Goal: Information Seeking & Learning: Learn about a topic

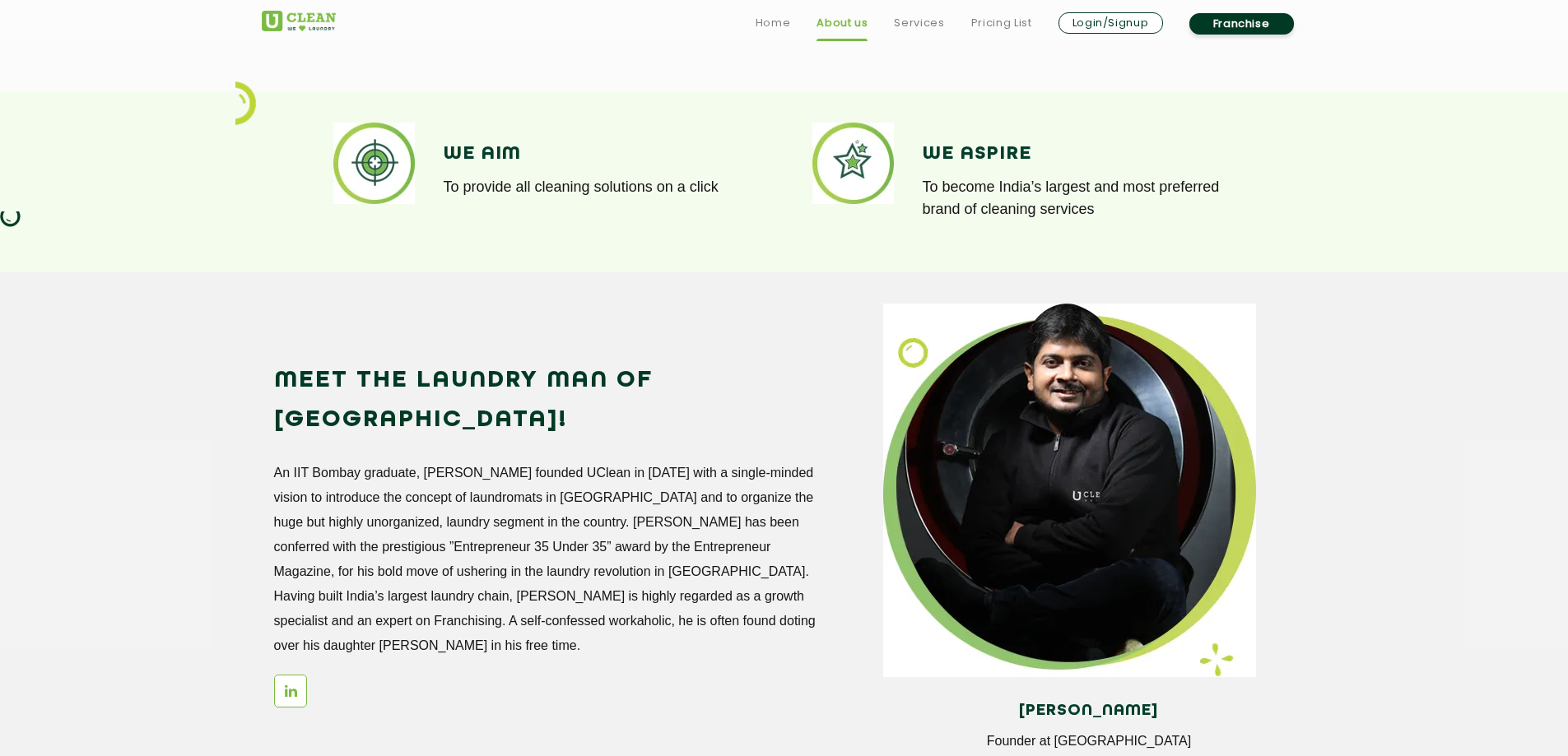
scroll to position [1234, 0]
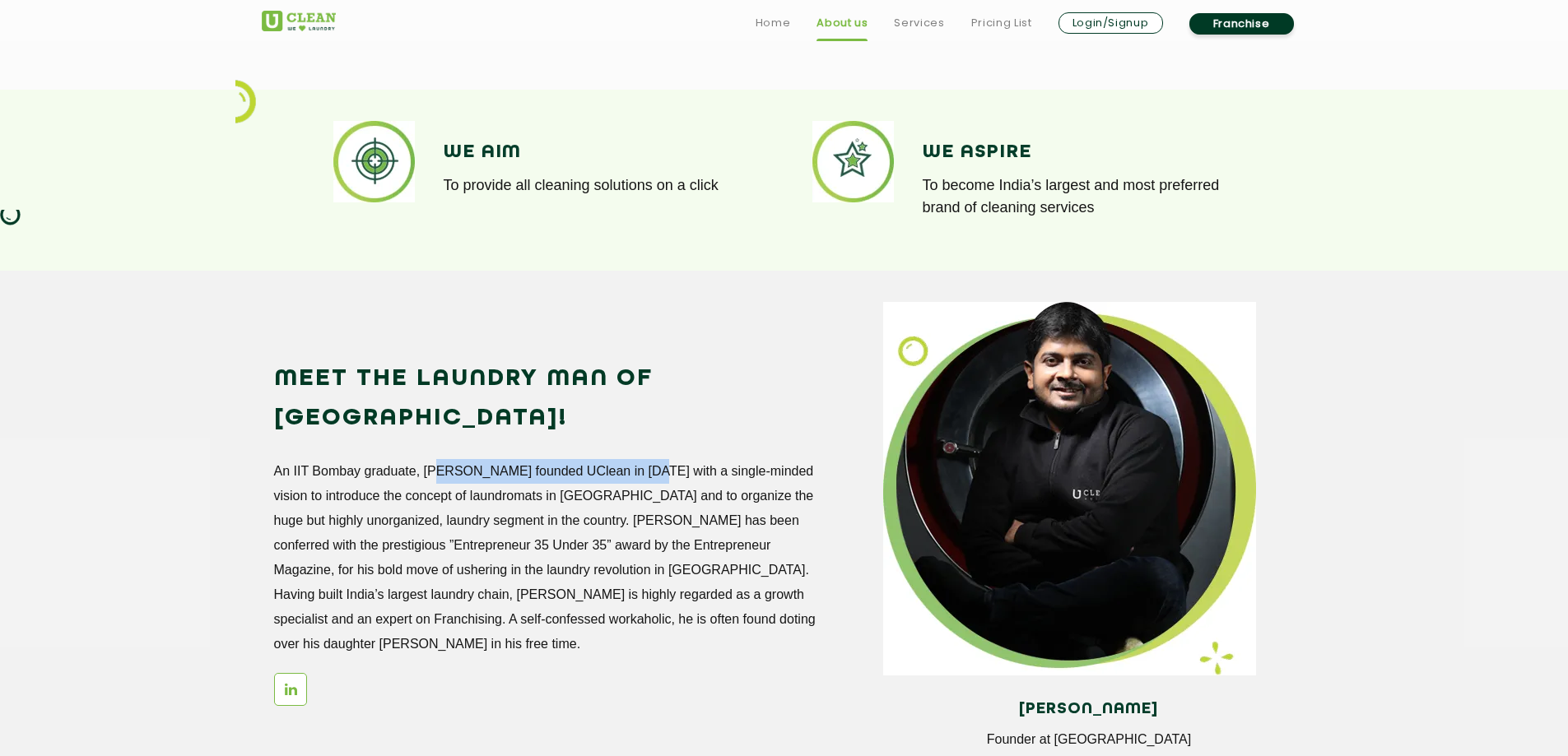
drag, startPoint x: 431, startPoint y: 433, endPoint x: 643, endPoint y: 435, distance: 212.0
click at [643, 459] on p "An IIT Bombay graduate, [PERSON_NAME] founded UClean in [DATE] with a single-mi…" at bounding box center [546, 558] width 544 height 197
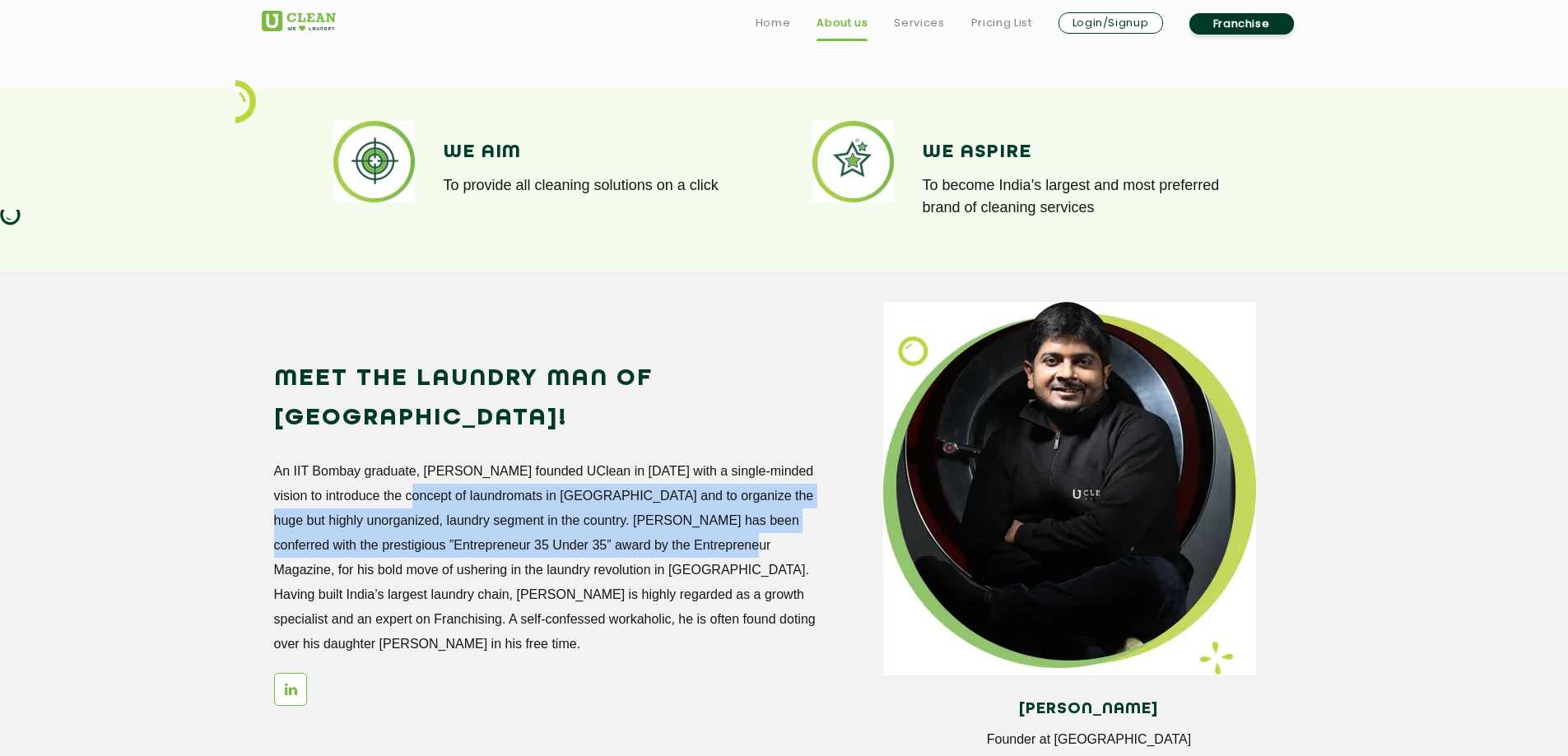
drag, startPoint x: 407, startPoint y: 455, endPoint x: 753, endPoint y: 511, distance: 350.5
click at [753, 511] on p "An IIT Bombay graduate, [PERSON_NAME] founded UClean in [DATE] with a single-mi…" at bounding box center [546, 558] width 544 height 197
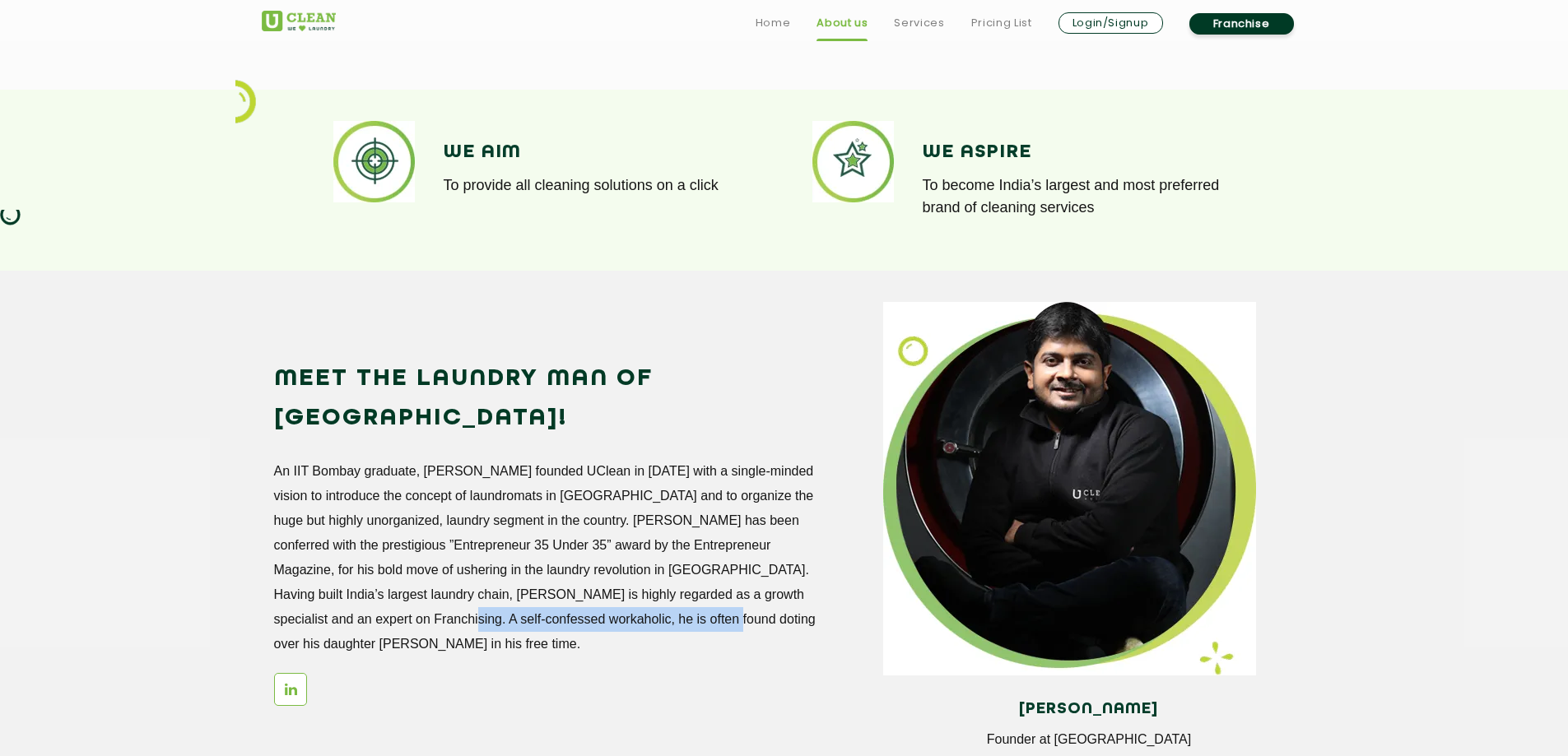
drag, startPoint x: 410, startPoint y: 574, endPoint x: 681, endPoint y: 574, distance: 271.0
click at [681, 574] on p "An IIT Bombay graduate, [PERSON_NAME] founded UClean in [DATE] with a single-mi…" at bounding box center [546, 558] width 544 height 197
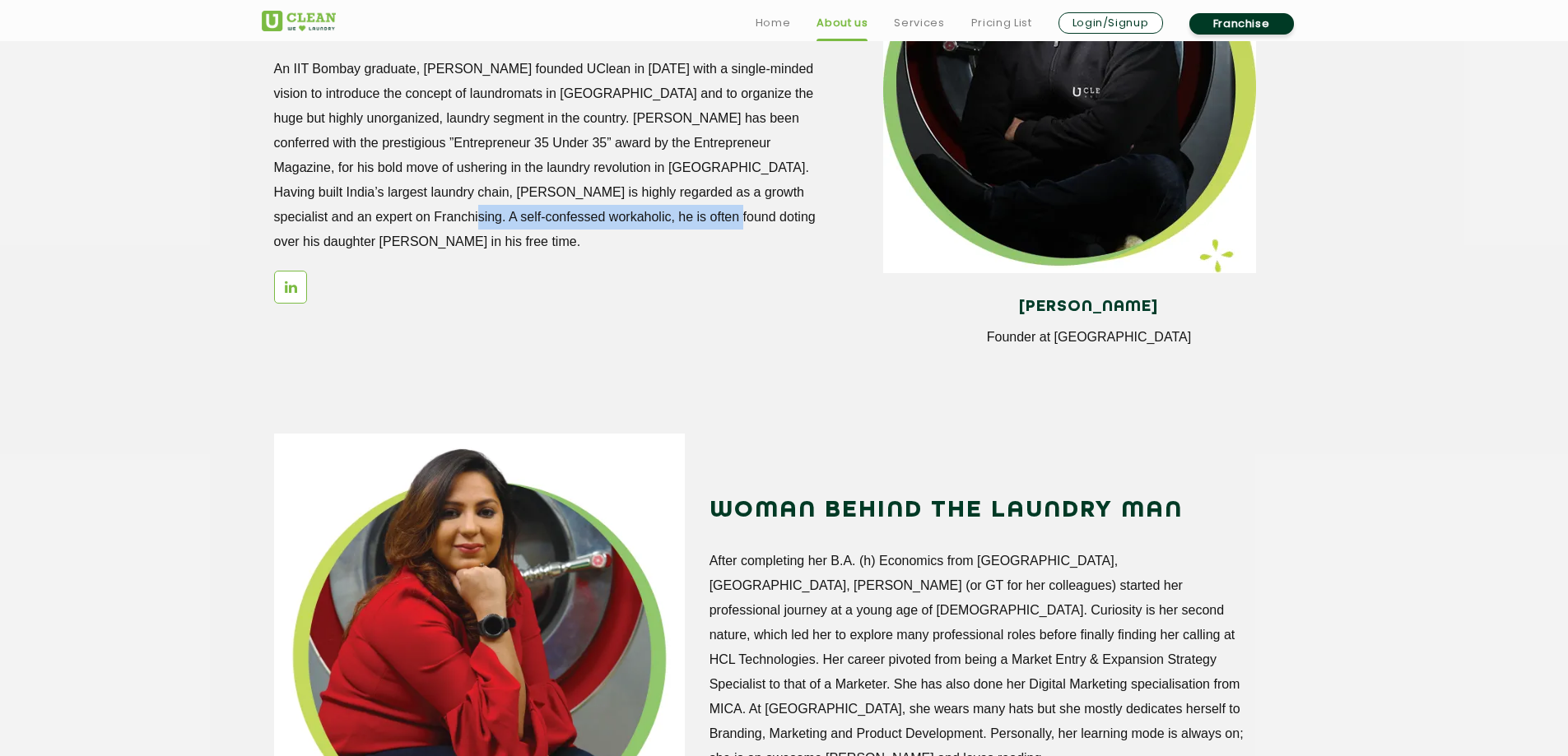
scroll to position [1646, 0]
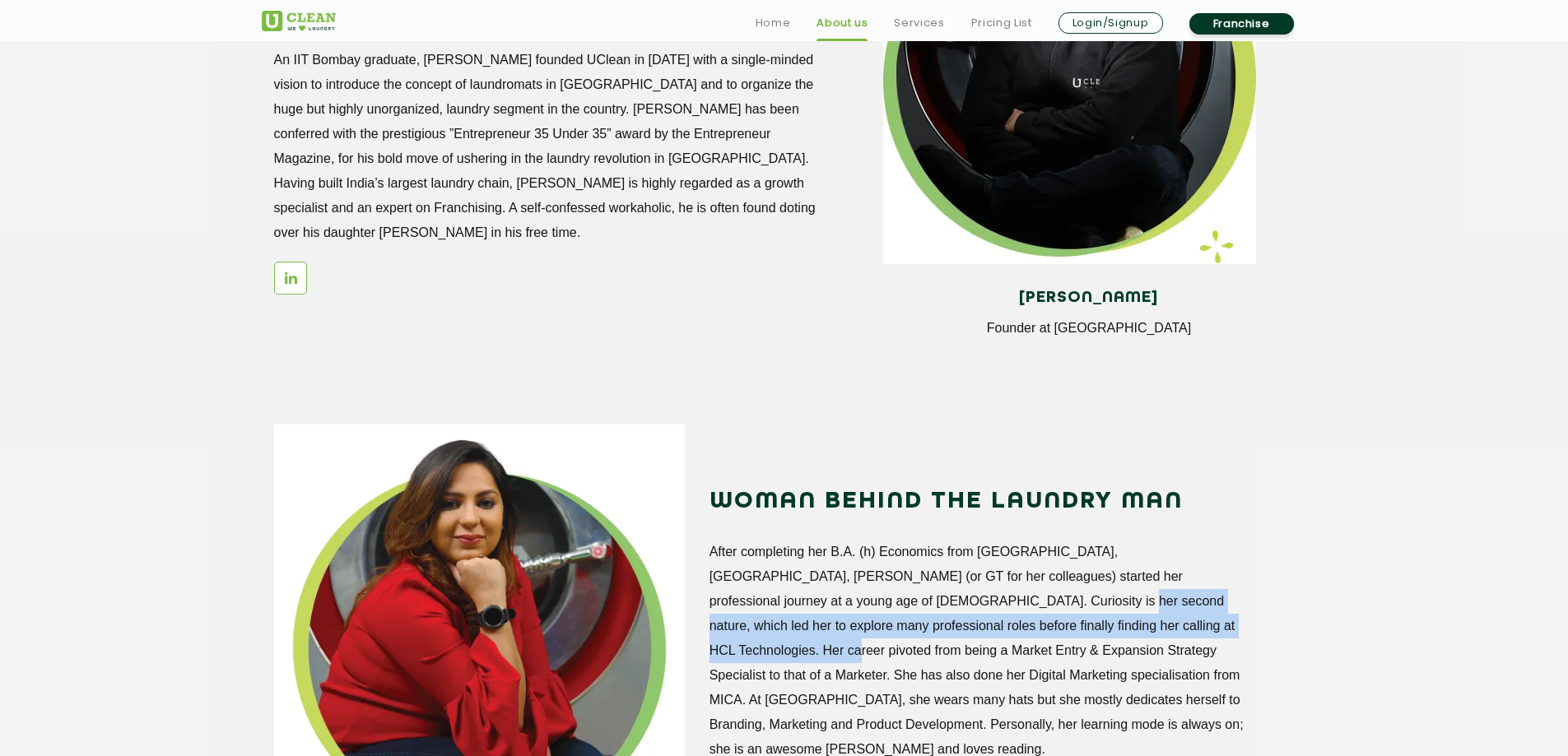
drag, startPoint x: 842, startPoint y: 606, endPoint x: 1069, endPoint y: 617, distance: 227.3
click at [1069, 617] on p "After completing her B.A. (h) Economics from [GEOGRAPHIC_DATA], [GEOGRAPHIC_DAT…" at bounding box center [982, 651] width 544 height 222
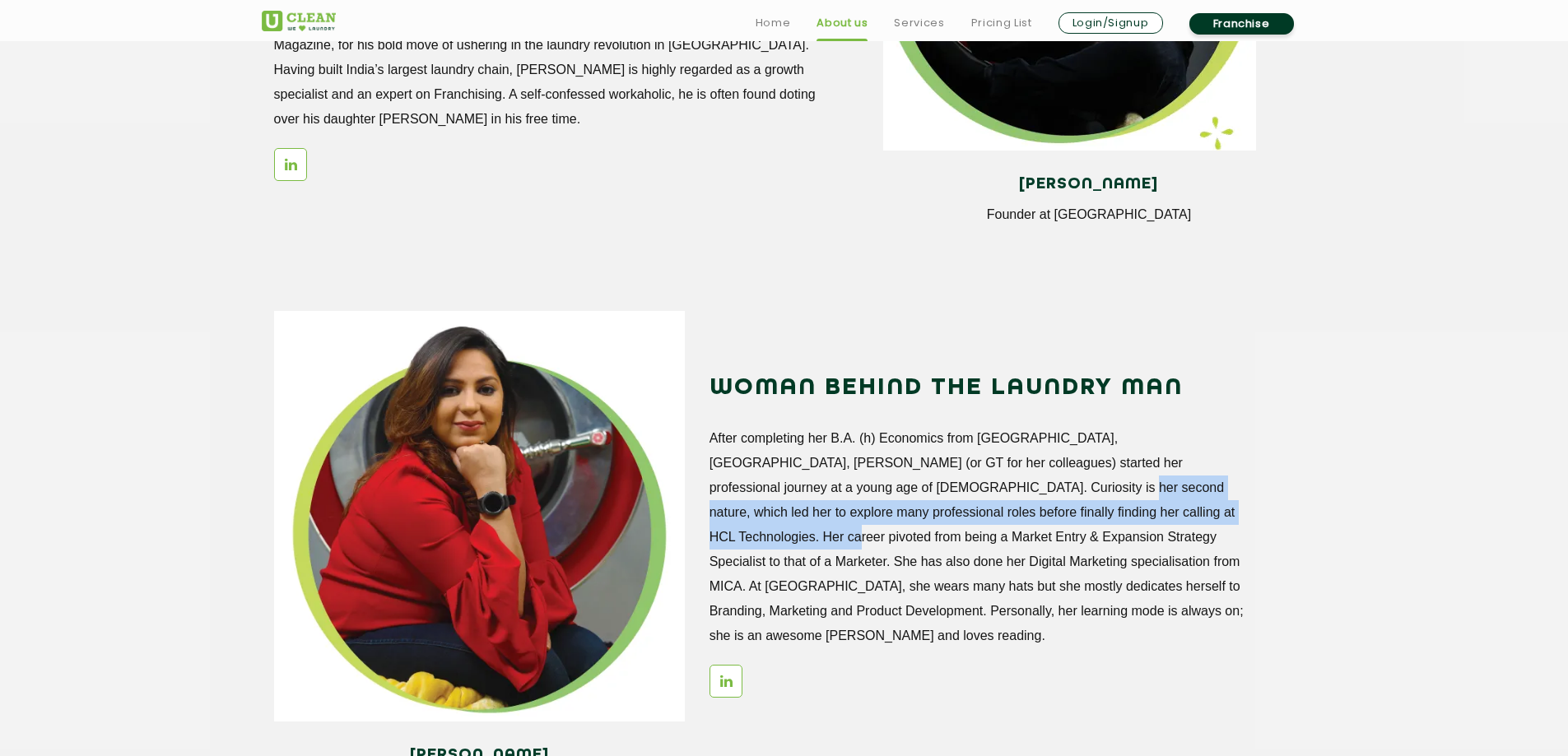
scroll to position [1810, 0]
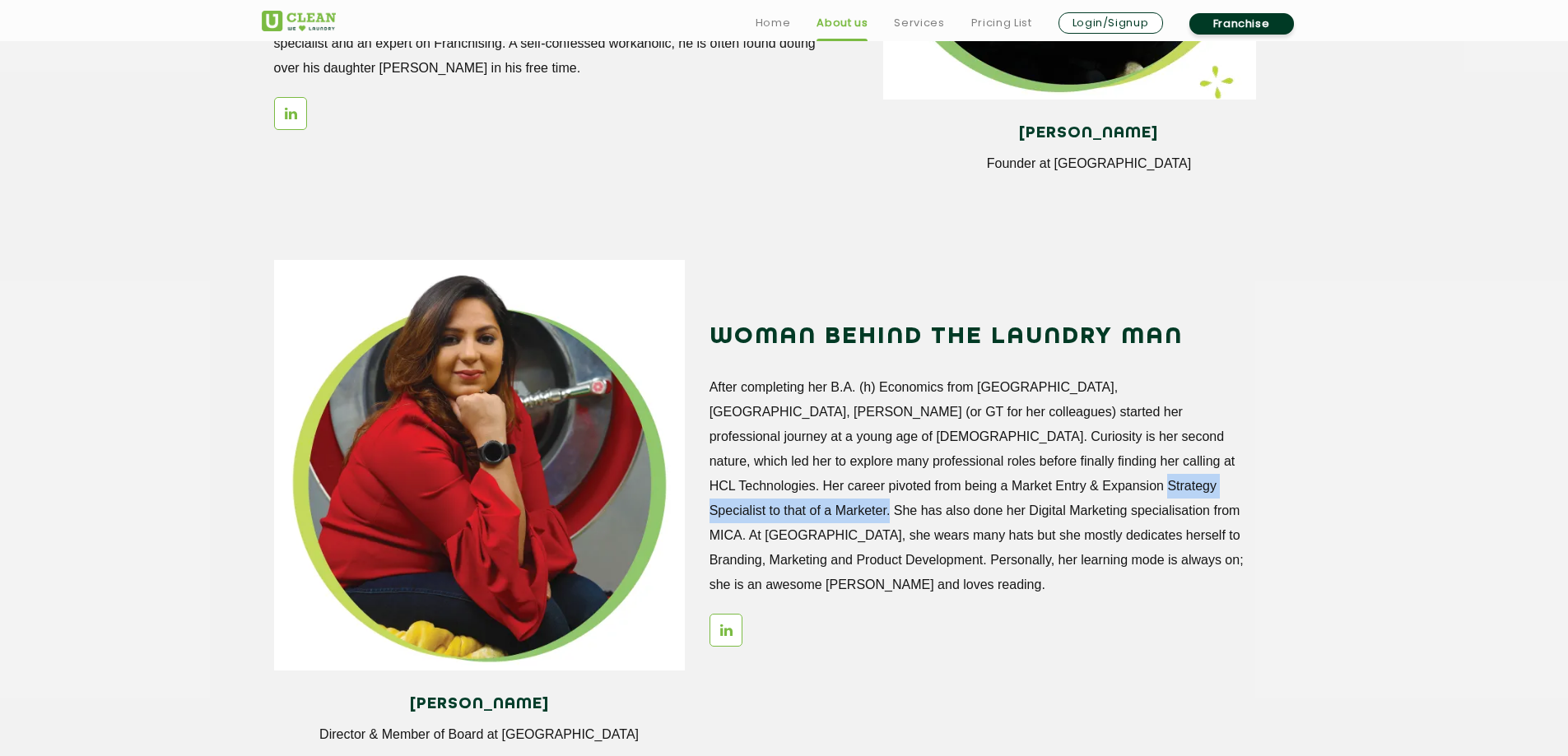
drag, startPoint x: 855, startPoint y: 478, endPoint x: 1103, endPoint y: 487, distance: 248.2
click at [1103, 487] on p "After completing her B.A. (h) Economics from [GEOGRAPHIC_DATA], [GEOGRAPHIC_DAT…" at bounding box center [982, 487] width 544 height 222
drag, startPoint x: 802, startPoint y: 559, endPoint x: 901, endPoint y: 560, distance: 99.0
click at [901, 560] on p "After completing her B.A. (h) Economics from [GEOGRAPHIC_DATA], [GEOGRAPHIC_DAT…" at bounding box center [982, 487] width 544 height 222
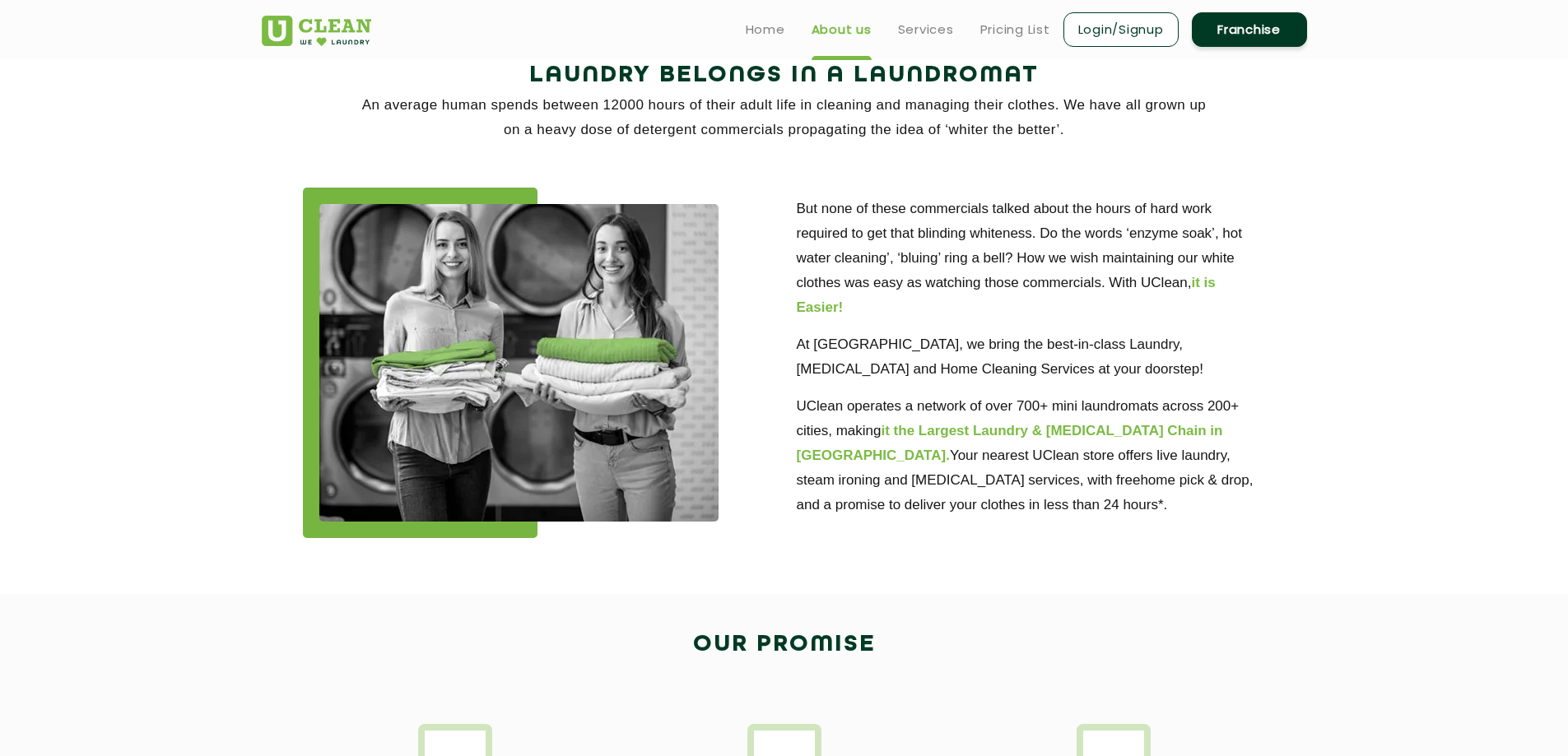
scroll to position [0, 0]
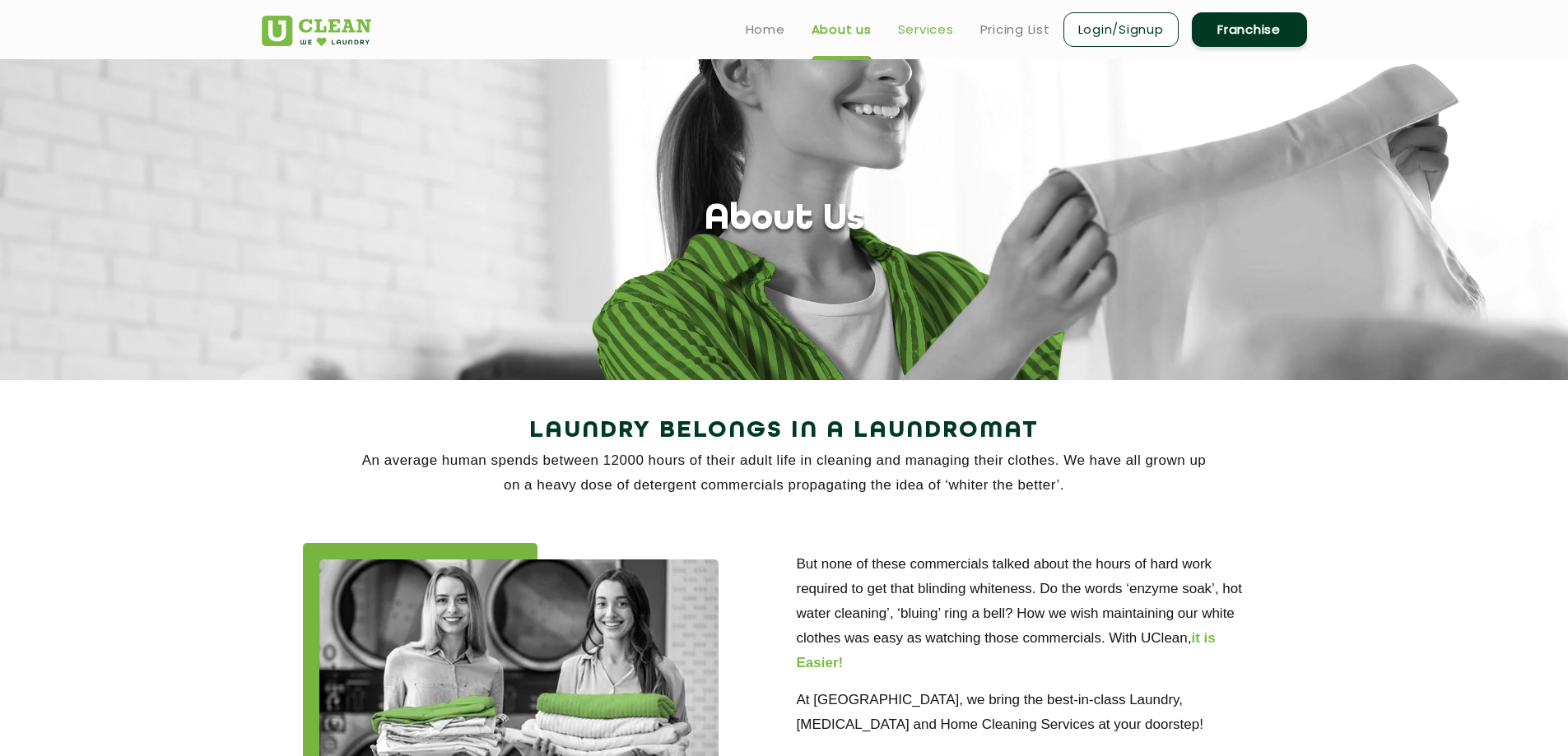
click at [908, 32] on link "Services" at bounding box center [925, 29] width 56 height 20
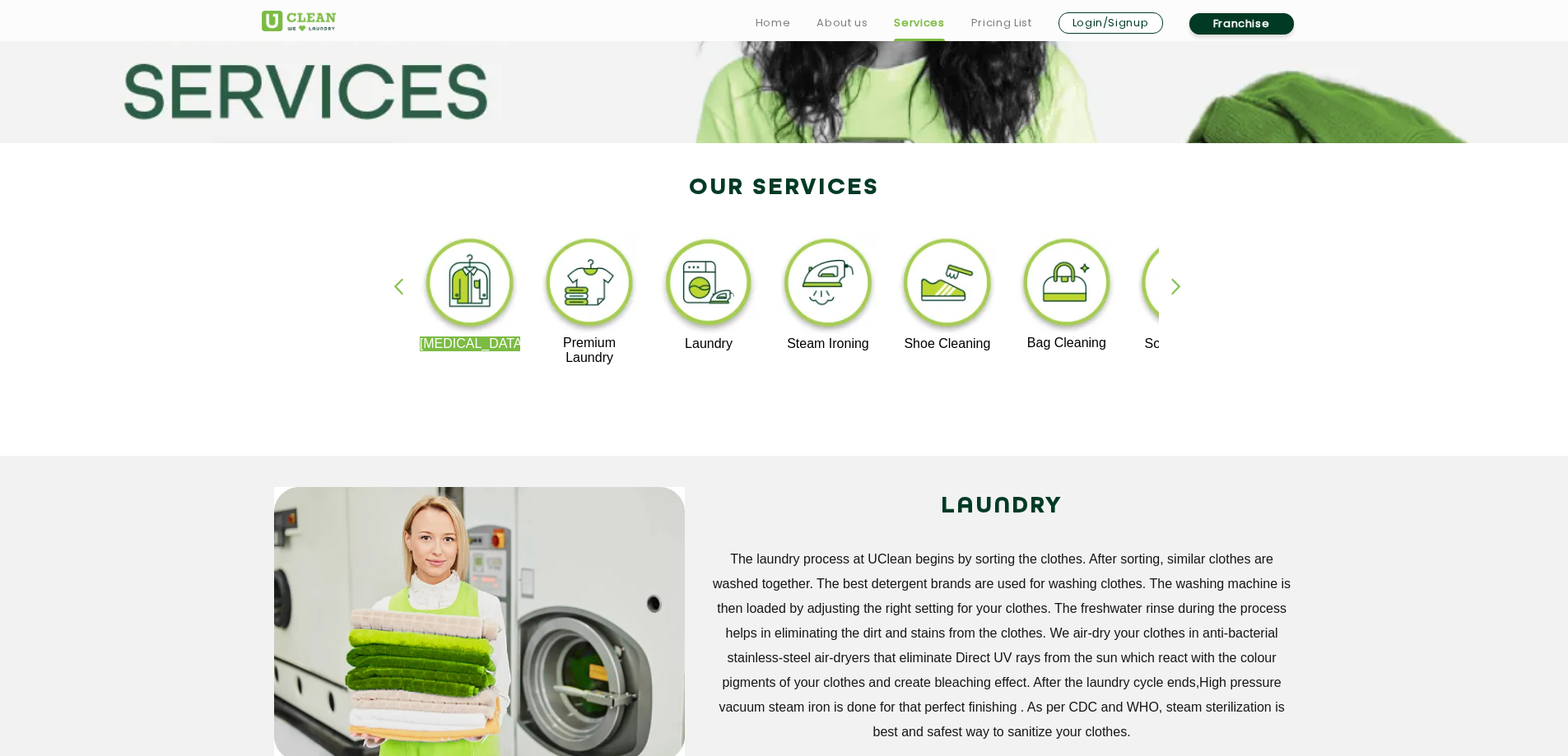
scroll to position [247, 0]
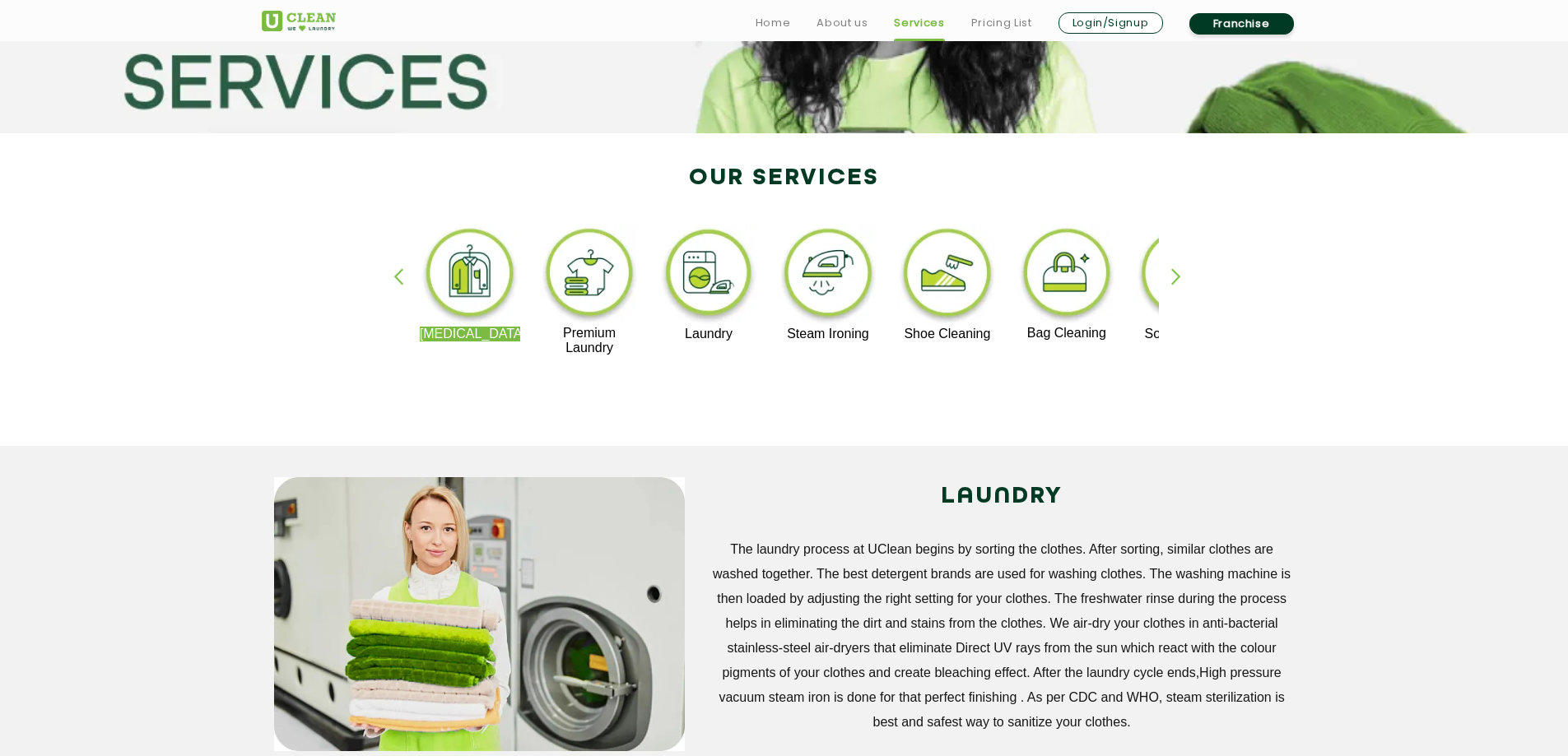
click at [1177, 276] on div "button" at bounding box center [1183, 291] width 24 height 45
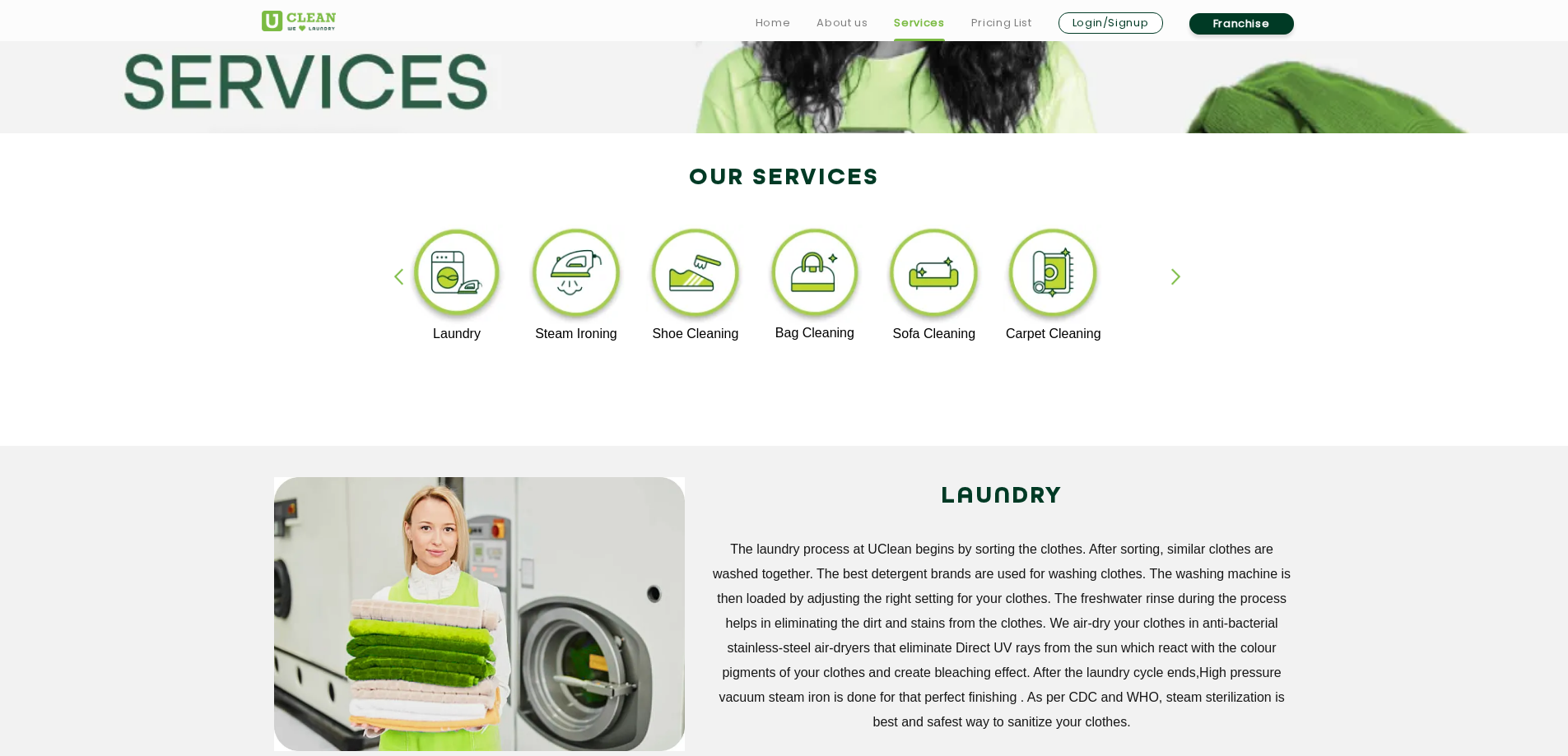
click at [1176, 276] on div "button" at bounding box center [1183, 291] width 24 height 45
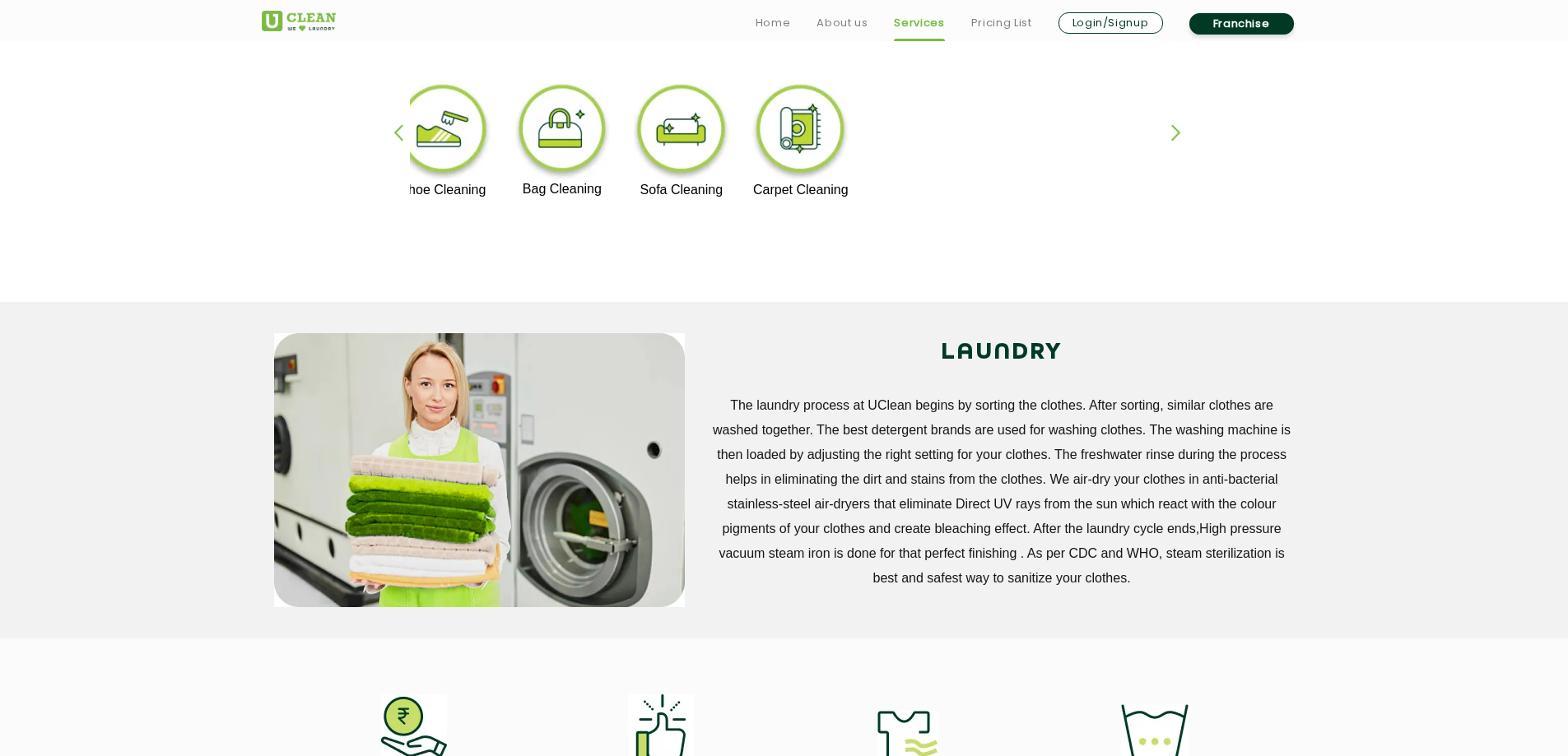
scroll to position [740, 0]
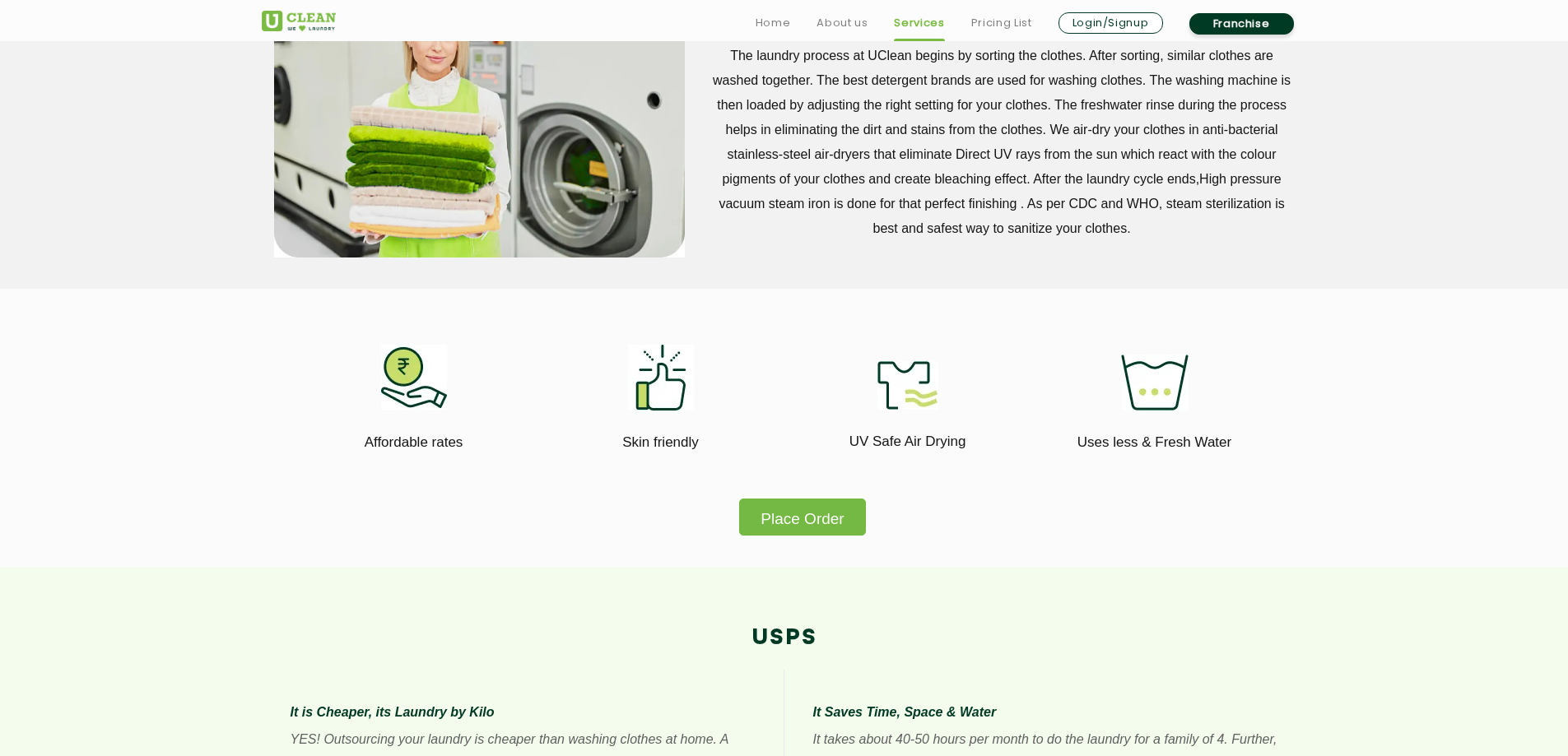
click at [428, 388] on img at bounding box center [414, 377] width 65 height 65
click at [401, 385] on img at bounding box center [414, 377] width 65 height 65
click at [643, 390] on img at bounding box center [661, 377] width 65 height 65
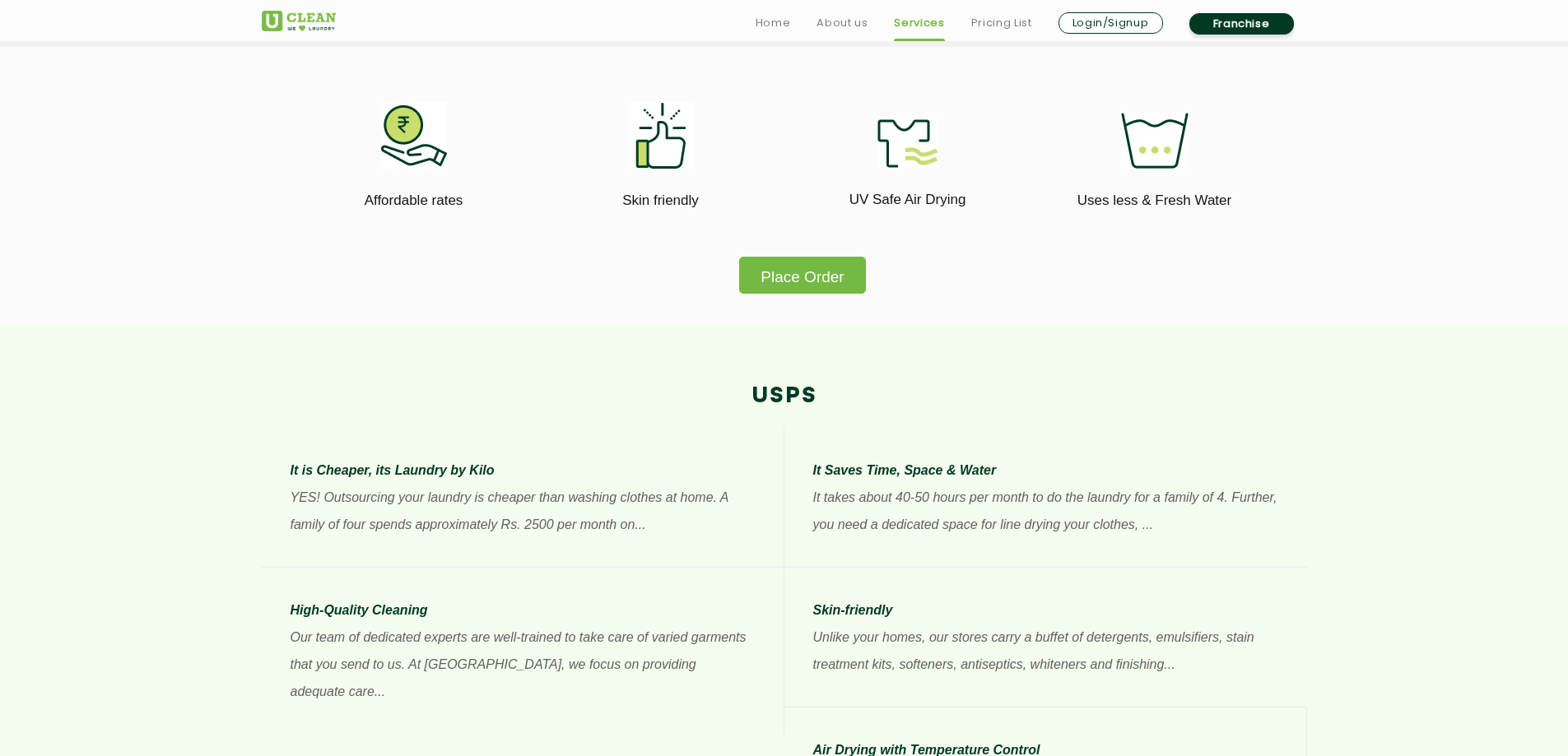
scroll to position [987, 0]
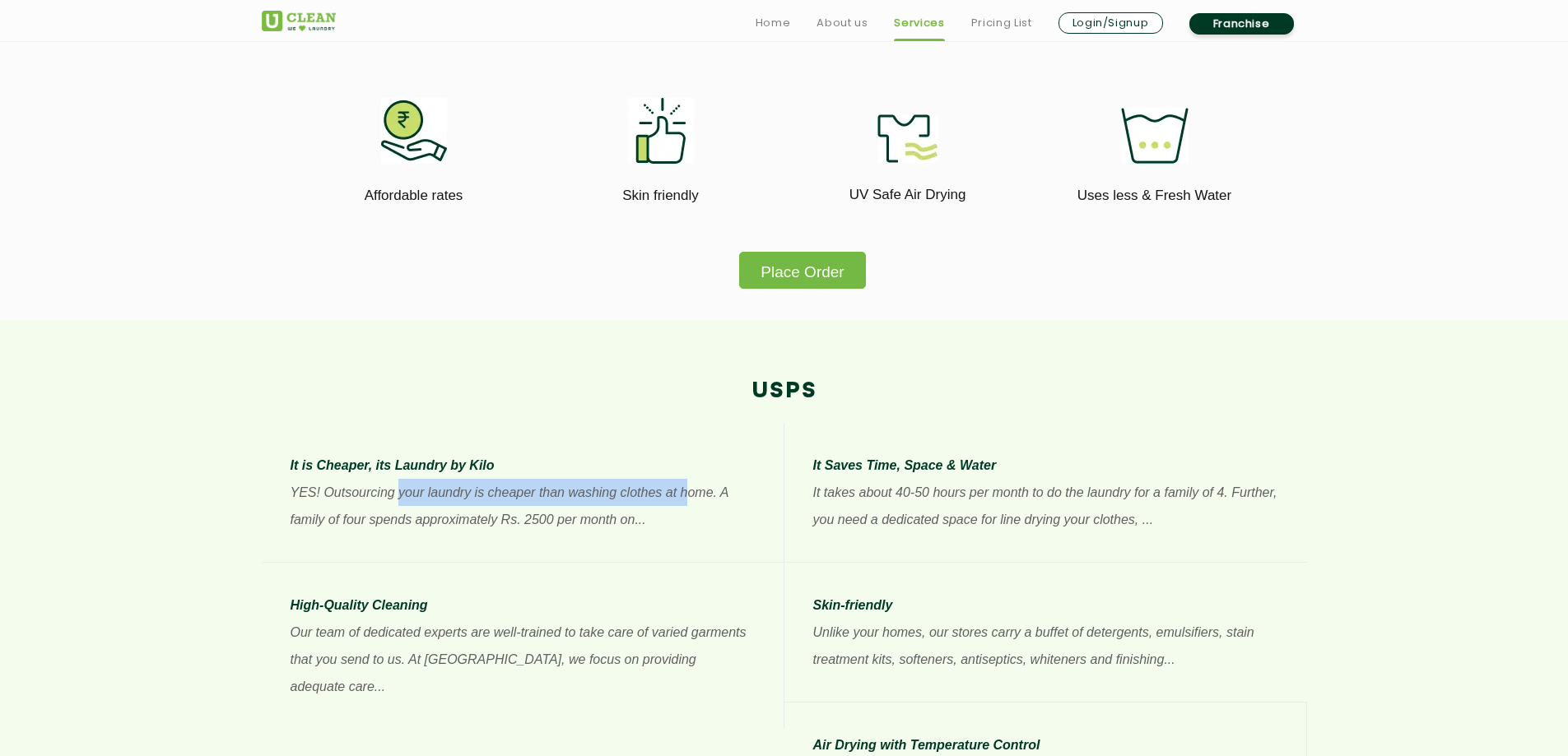
drag, startPoint x: 402, startPoint y: 492, endPoint x: 686, endPoint y: 497, distance: 284.0
click at [686, 497] on p "YES! Outsourcing your laundry is cheaper than washing clothes at home. A family…" at bounding box center [523, 506] width 464 height 55
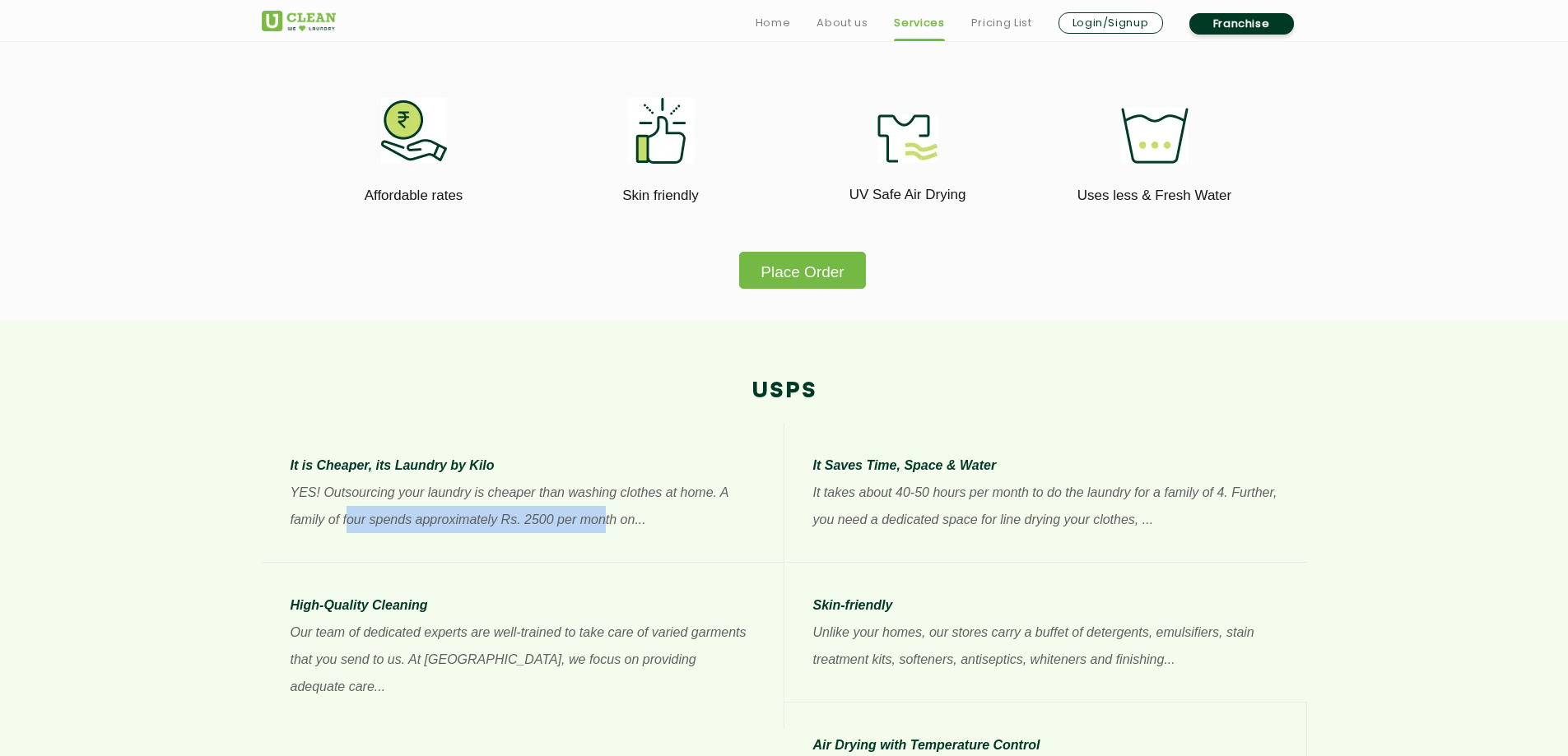
drag, startPoint x: 349, startPoint y: 517, endPoint x: 606, endPoint y: 526, distance: 257.2
click at [606, 526] on p "YES! Outsourcing your laundry is cheaper than washing clothes at home. A family…" at bounding box center [523, 506] width 464 height 55
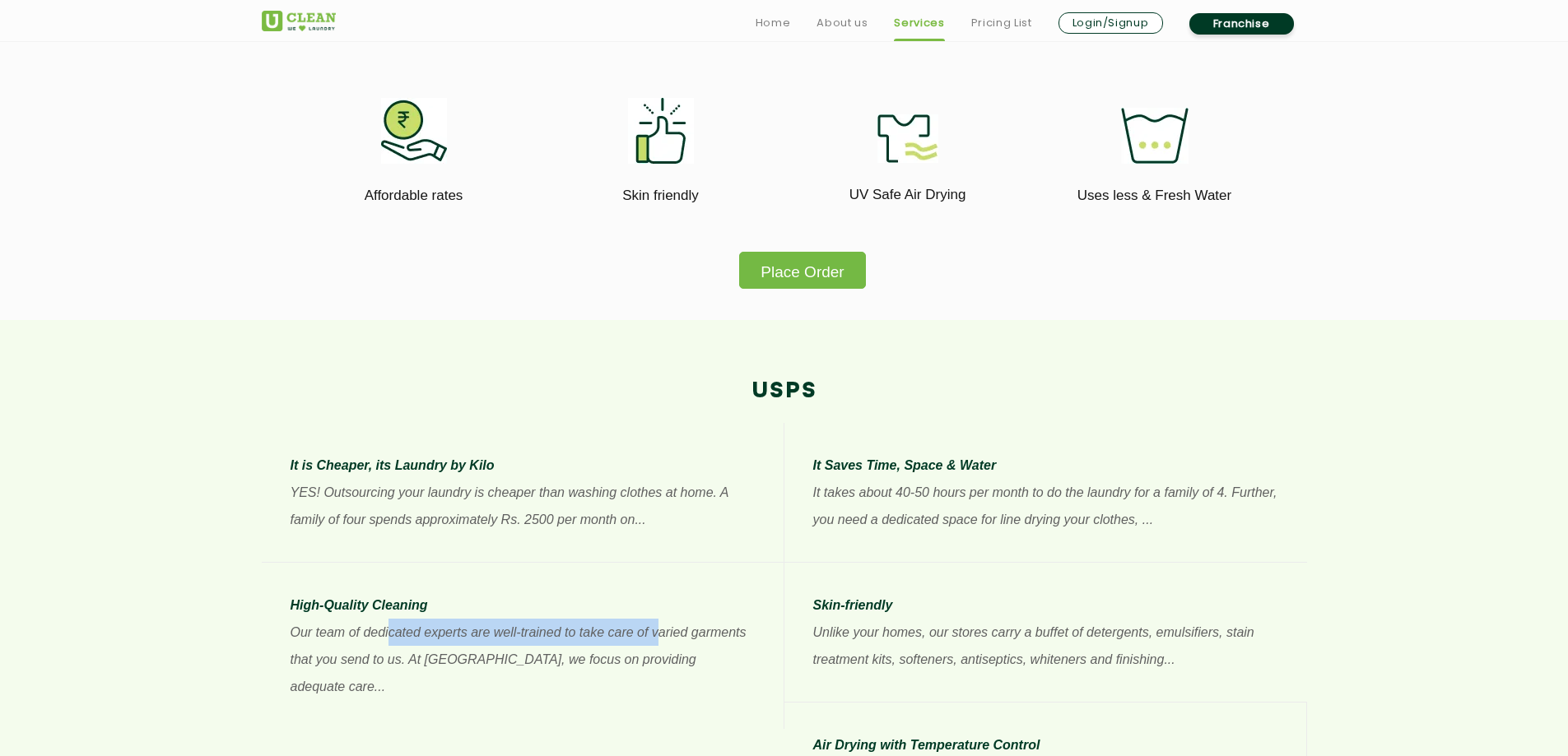
drag, startPoint x: 386, startPoint y: 635, endPoint x: 641, endPoint y: 643, distance: 255.1
click at [659, 645] on p "Our team of dedicated experts are well-trained to take care of varied garments …" at bounding box center [523, 659] width 464 height 82
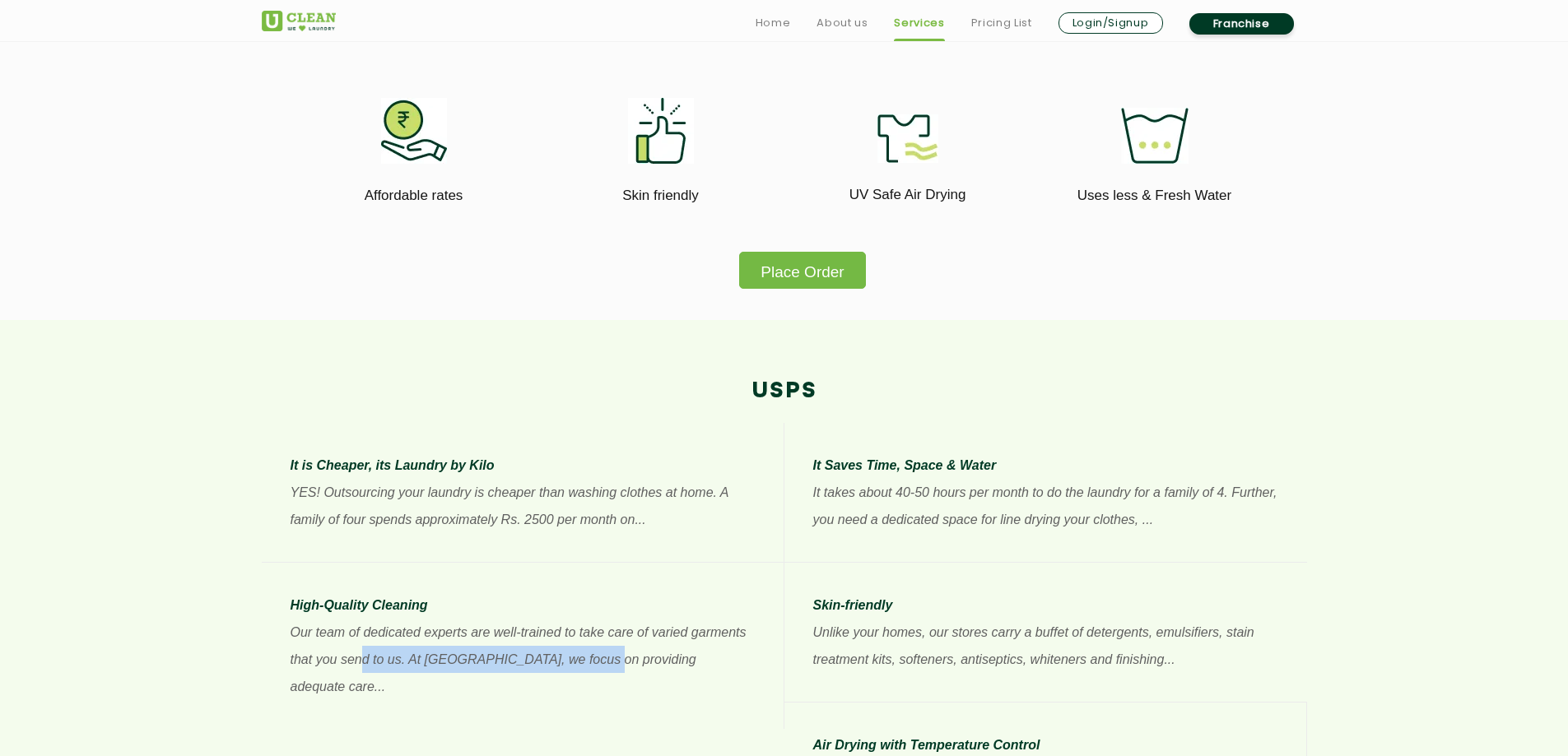
drag, startPoint x: 359, startPoint y: 659, endPoint x: 597, endPoint y: 660, distance: 238.0
click at [597, 660] on p "Our team of dedicated experts are well-trained to take care of varied garments …" at bounding box center [523, 659] width 464 height 82
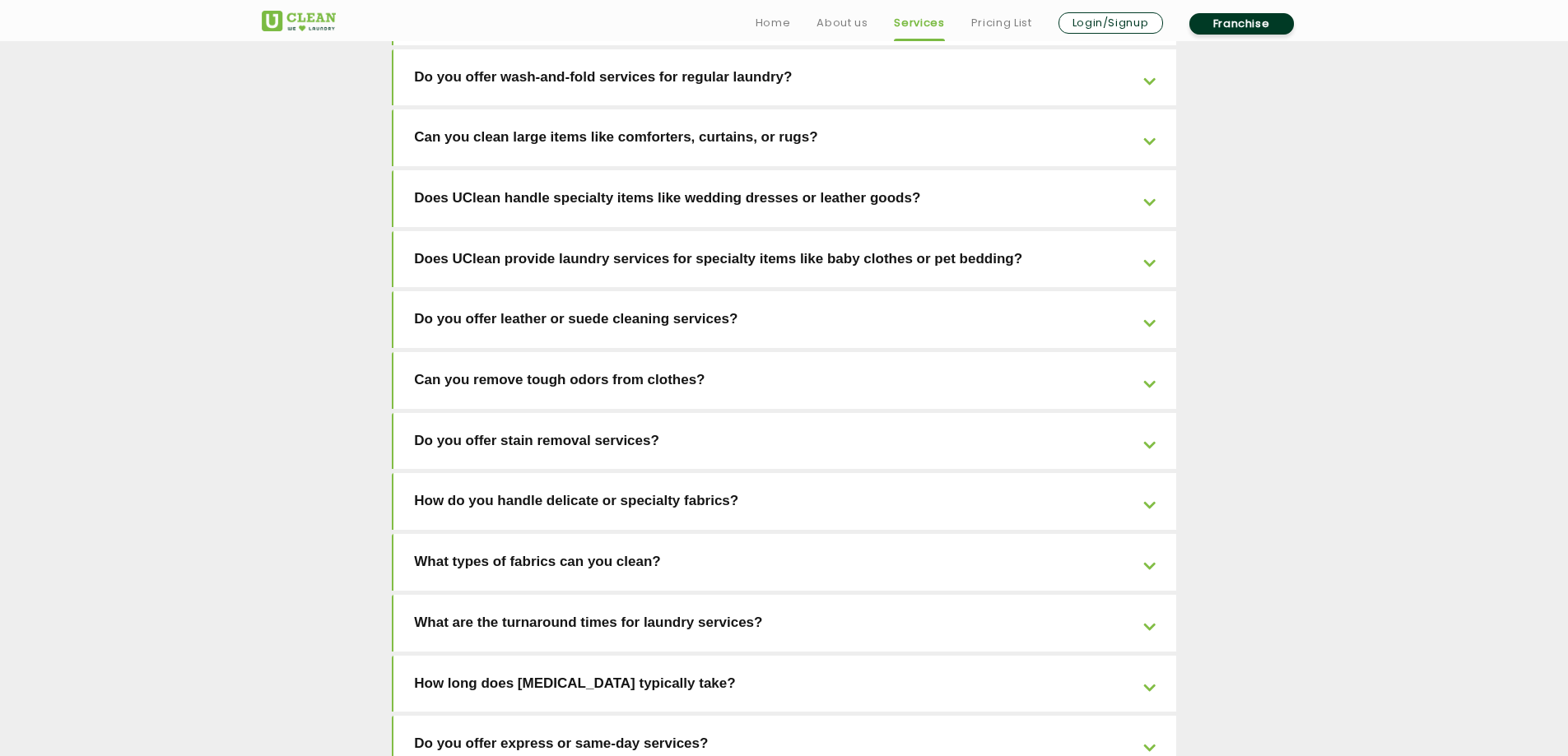
scroll to position [3619, 0]
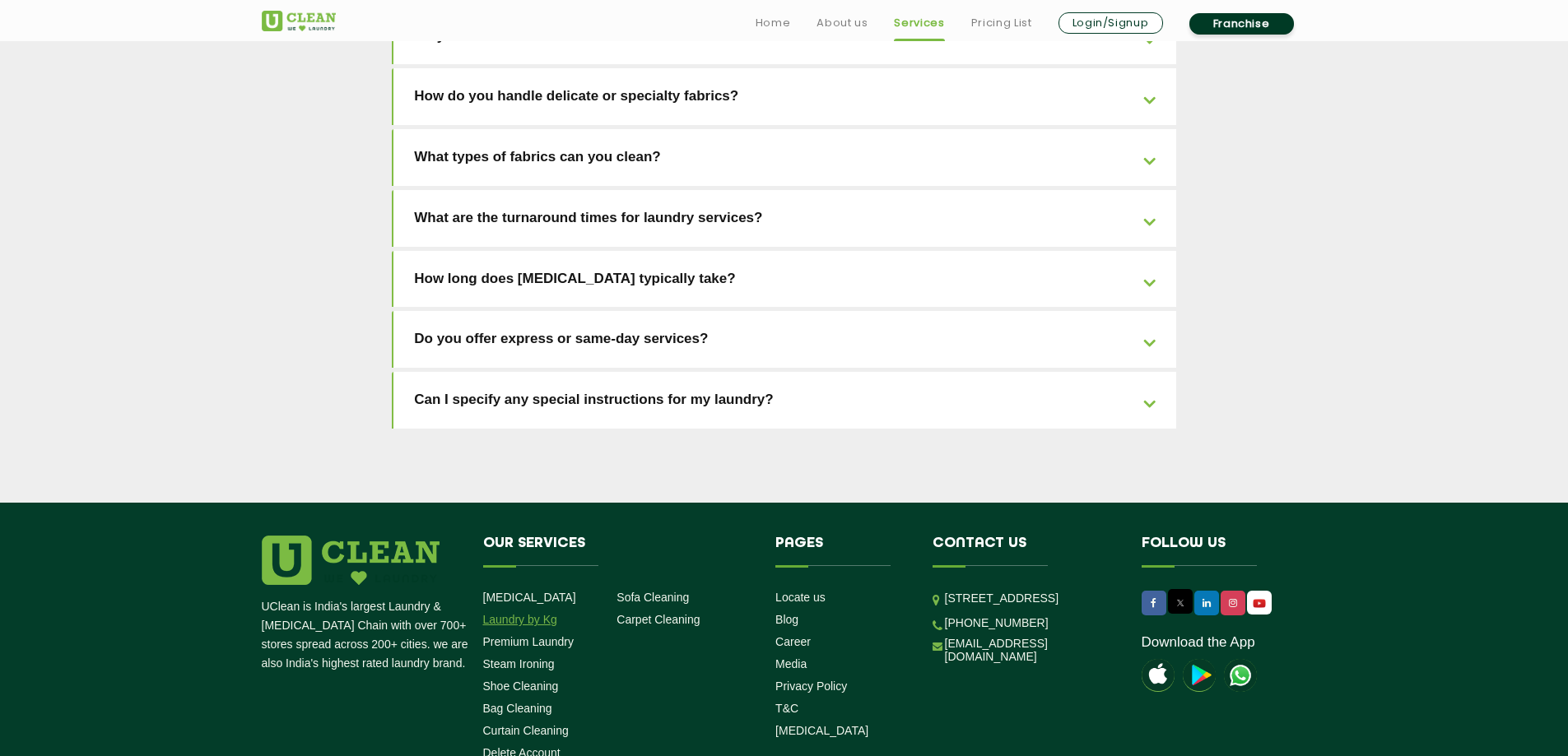
click at [523, 613] on link "Laundry by Kg" at bounding box center [520, 618] width 74 height 13
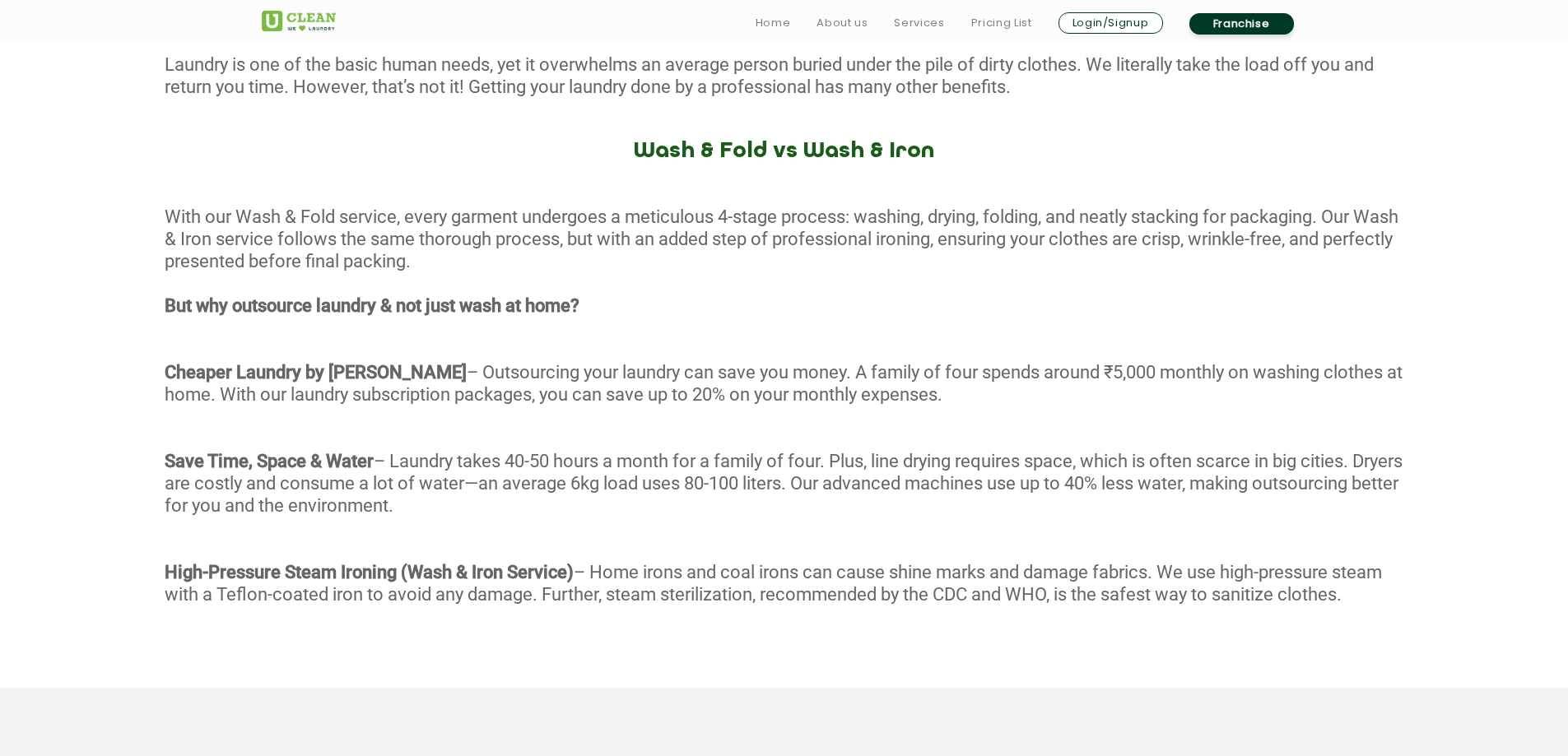
scroll to position [740, 0]
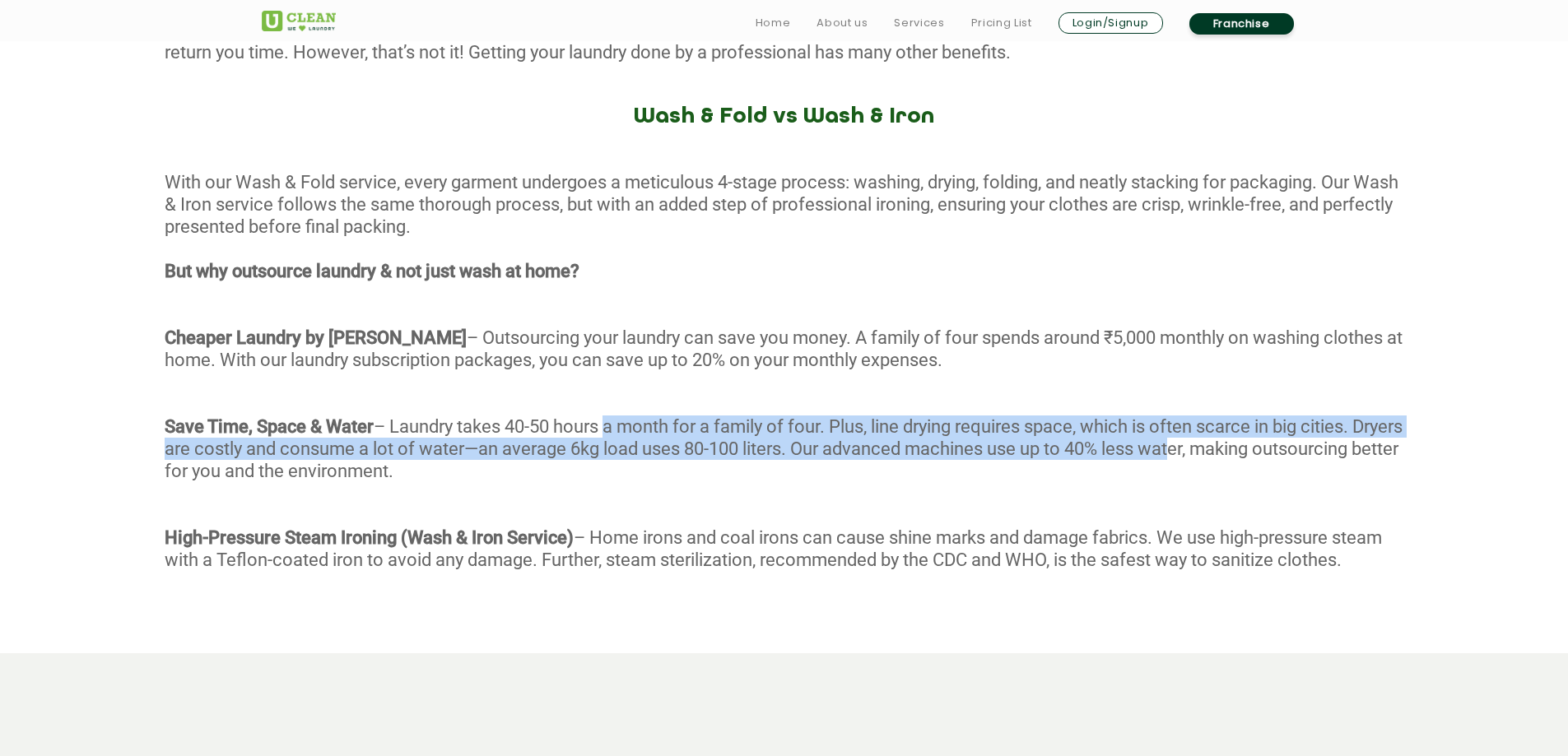
drag, startPoint x: 610, startPoint y: 433, endPoint x: 1227, endPoint y: 453, distance: 617.3
click at [1227, 453] on div "With our Wash & Fold service, every garment undergoes a meticulous 4-stage proc…" at bounding box center [784, 391] width 1568 height 441
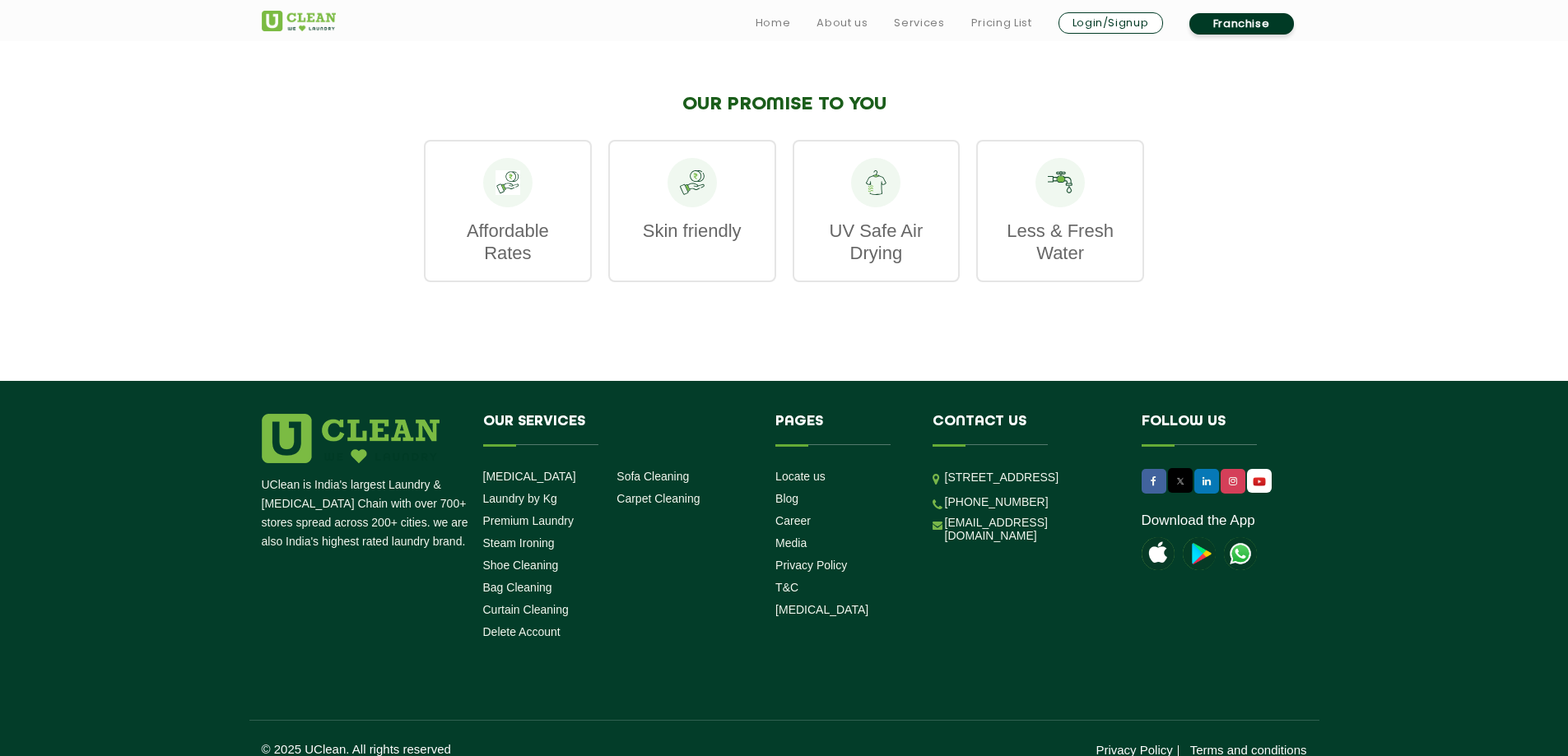
scroll to position [2451, 0]
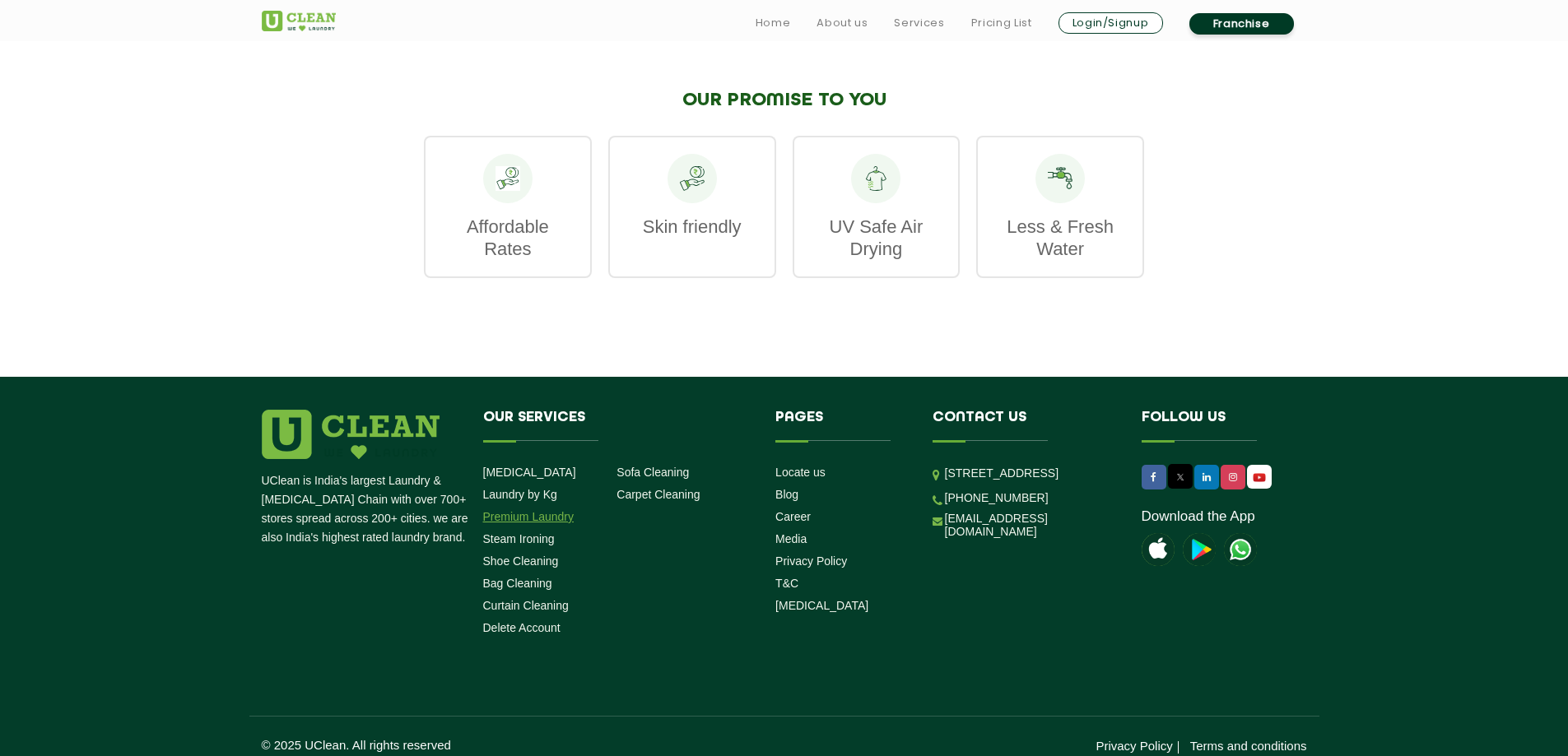
click at [510, 510] on link "Premium Laundry" at bounding box center [529, 516] width 92 height 13
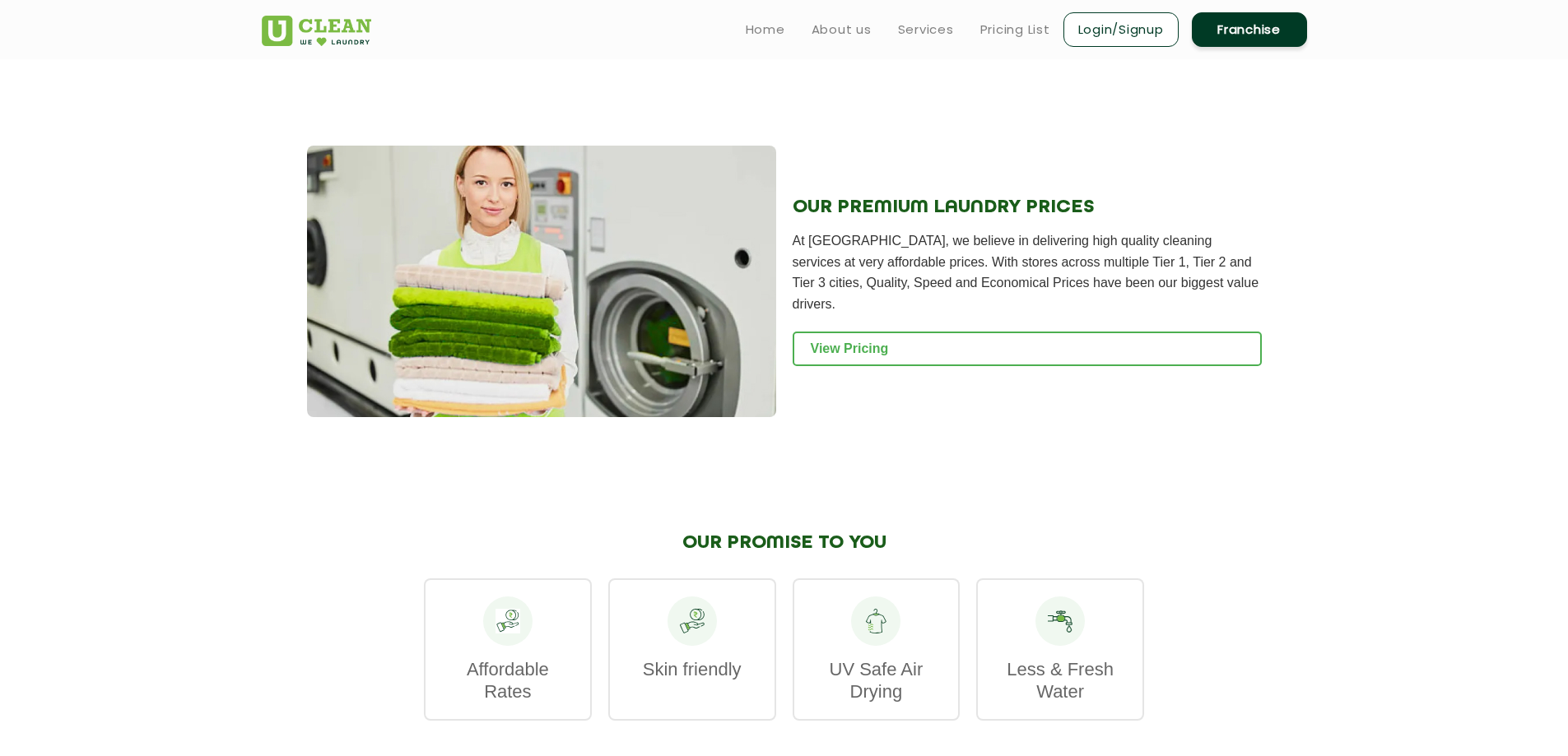
scroll to position [1481, 0]
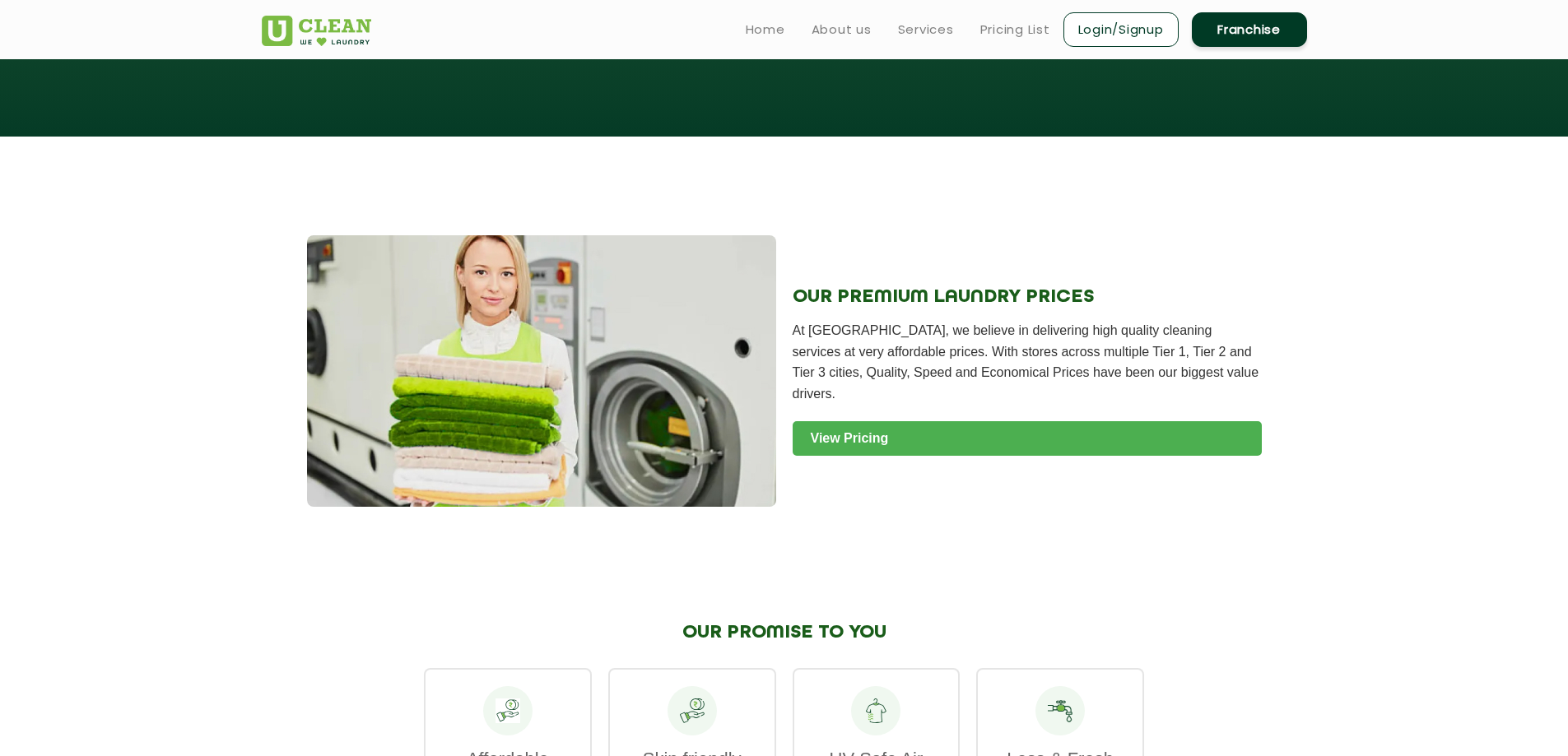
click at [848, 421] on link "View Pricing" at bounding box center [1026, 438] width 469 height 34
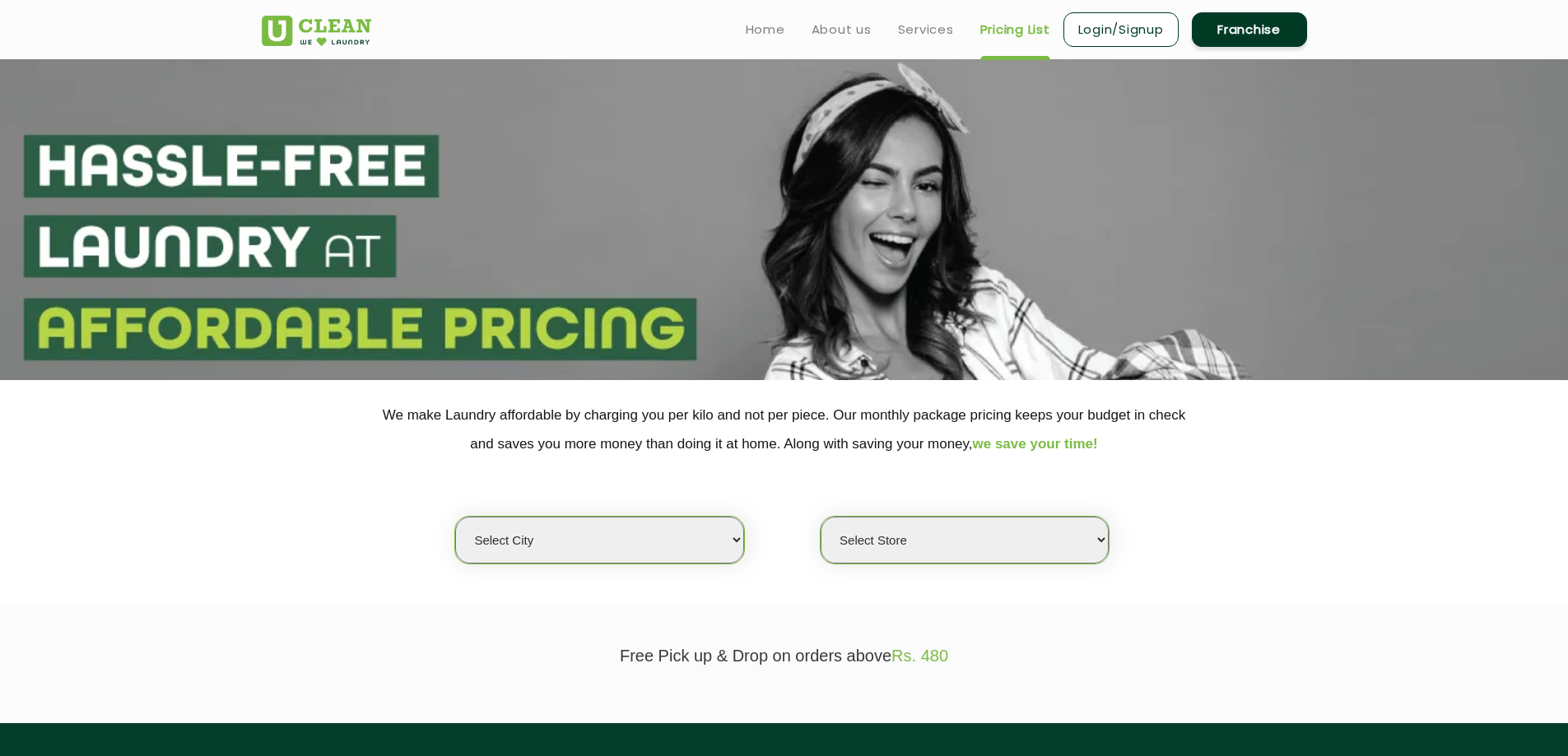
click at [543, 538] on select "Select city [GEOGRAPHIC_DATA] [GEOGRAPHIC_DATA] [GEOGRAPHIC_DATA] [GEOGRAPHIC_D…" at bounding box center [598, 540] width 288 height 47
select select "26"
click at [455, 517] on select "Select city [GEOGRAPHIC_DATA] [GEOGRAPHIC_DATA] [GEOGRAPHIC_DATA] [GEOGRAPHIC_D…" at bounding box center [598, 540] width 288 height 47
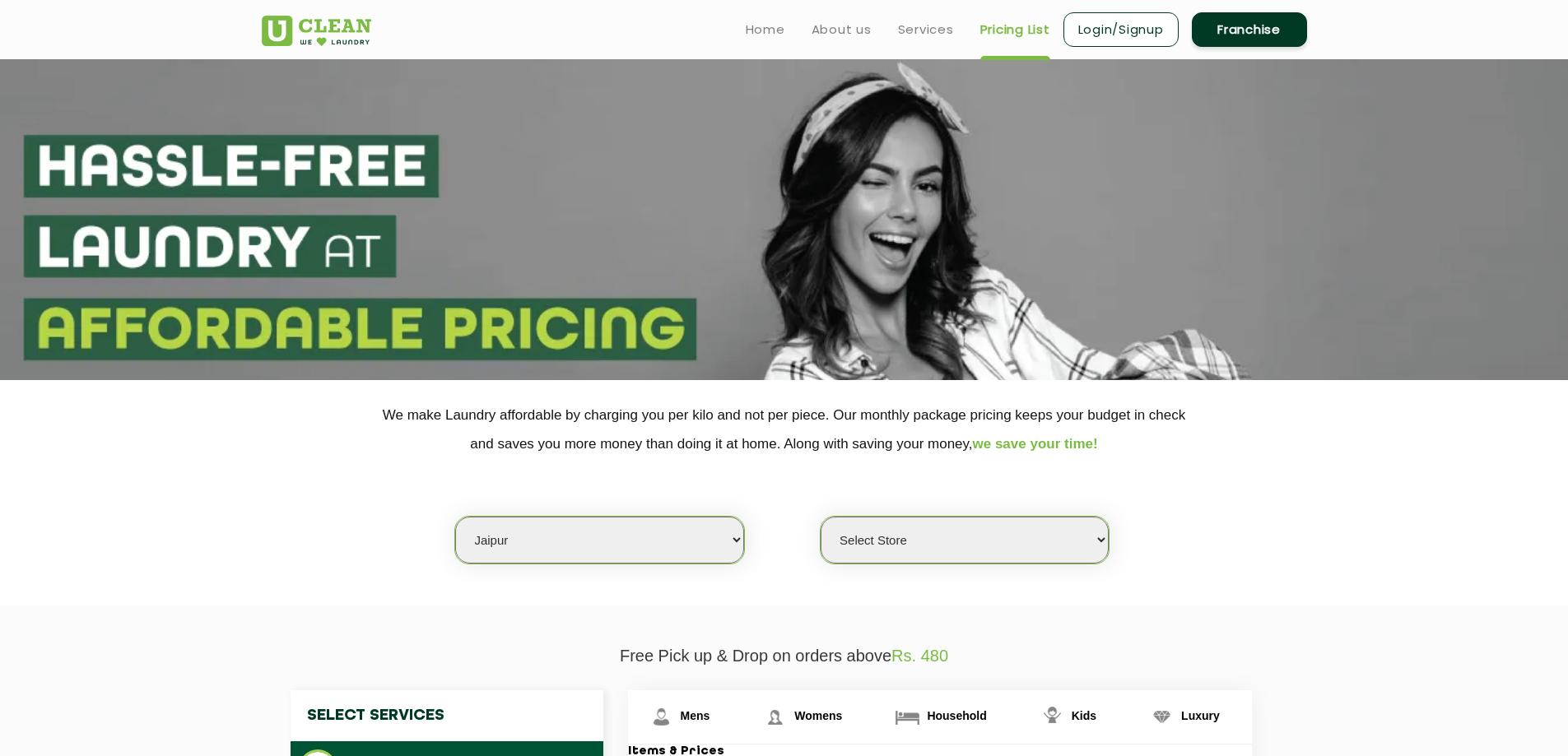
click at [868, 543] on select "Select Store UClean Jagatpura UClean Vaishali Nagar Jaipur UClean Vidhyadhar Na…" at bounding box center [964, 540] width 288 height 47
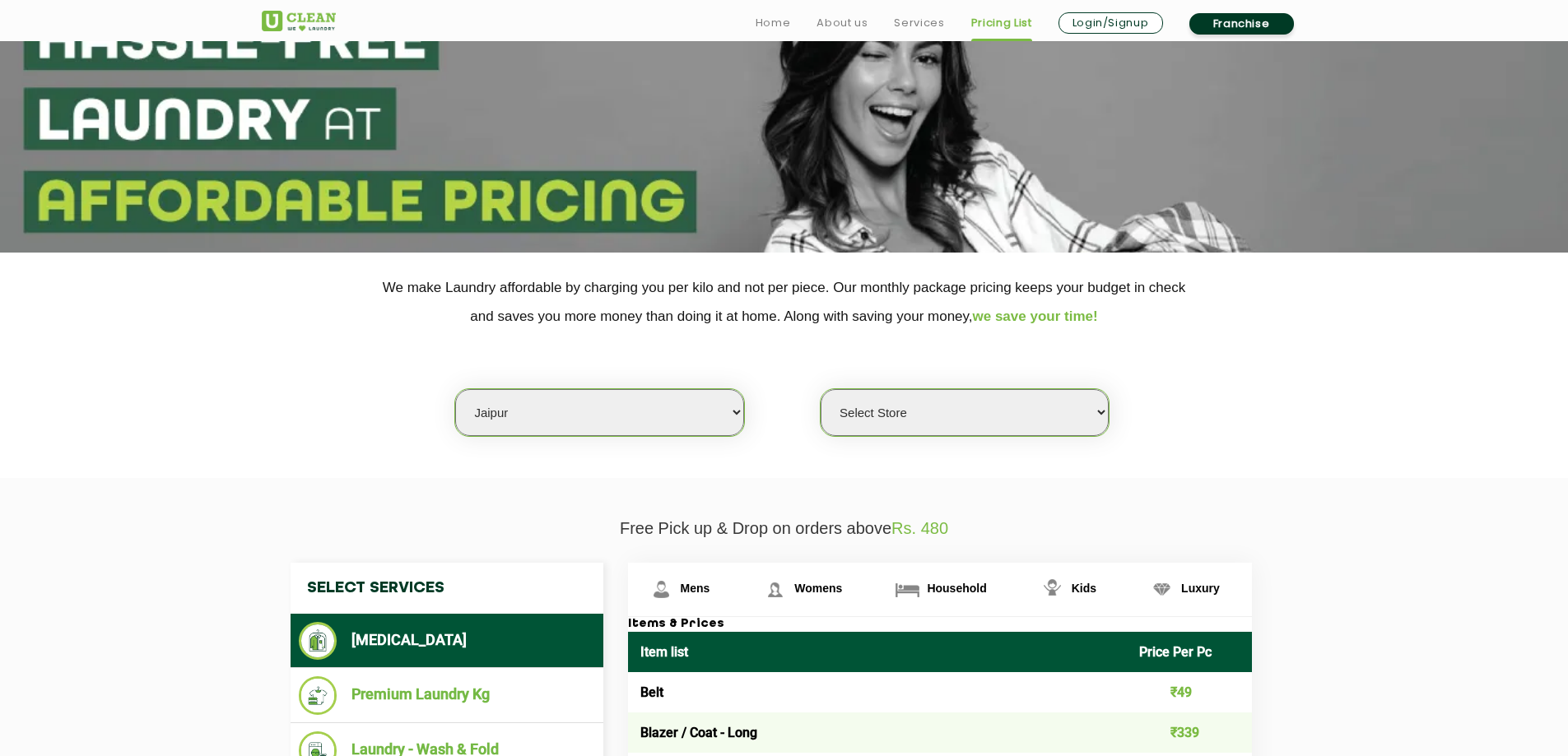
scroll to position [165, 0]
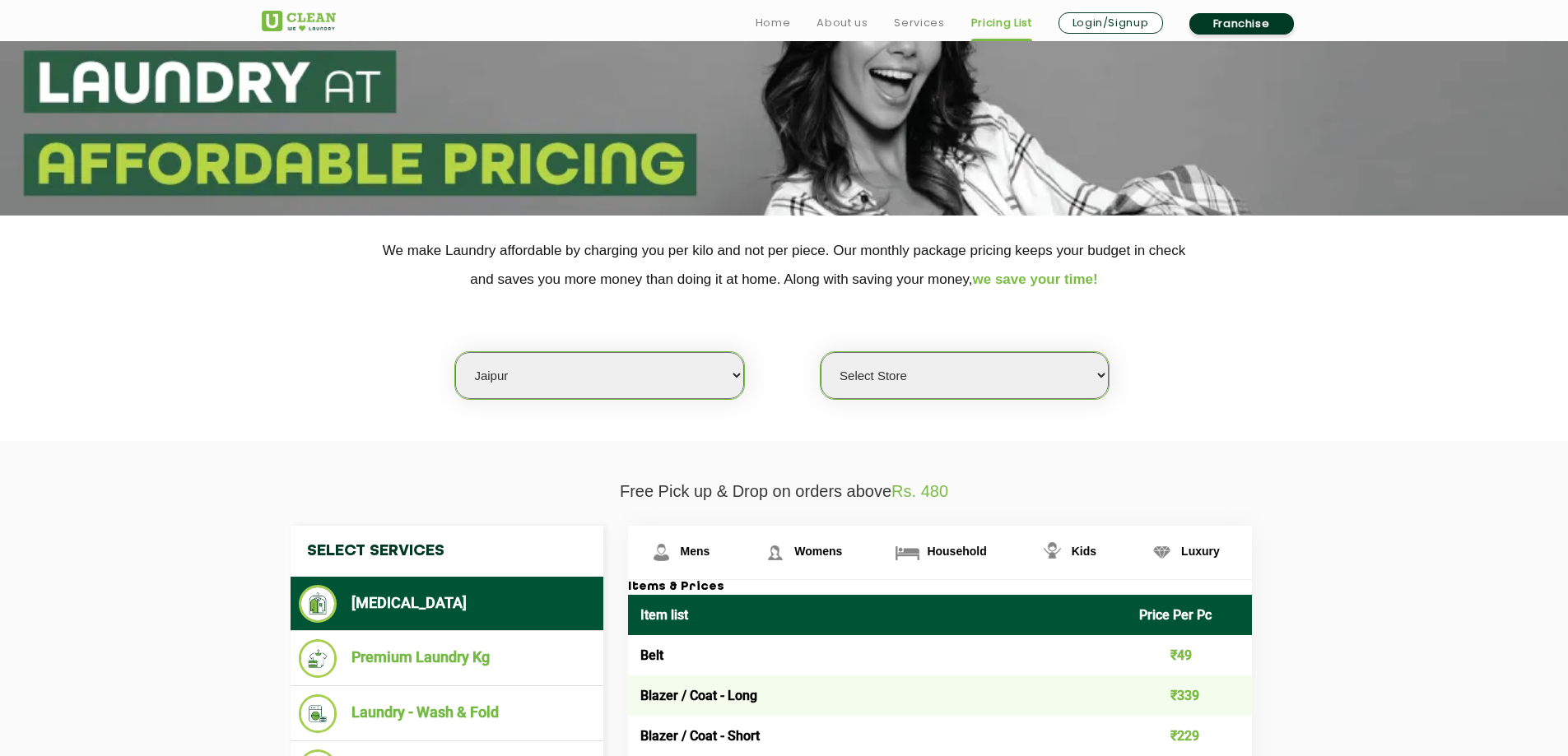
click at [974, 375] on select "Select Store UClean Jagatpura UClean Vaishali Nagar Jaipur UClean Vidhyadhar Na…" at bounding box center [964, 376] width 288 height 47
select select "300"
click at [821, 352] on select "Select Store UClean Jagatpura UClean Vaishali Nagar Jaipur UClean Vidhyadhar Na…" at bounding box center [964, 376] width 288 height 47
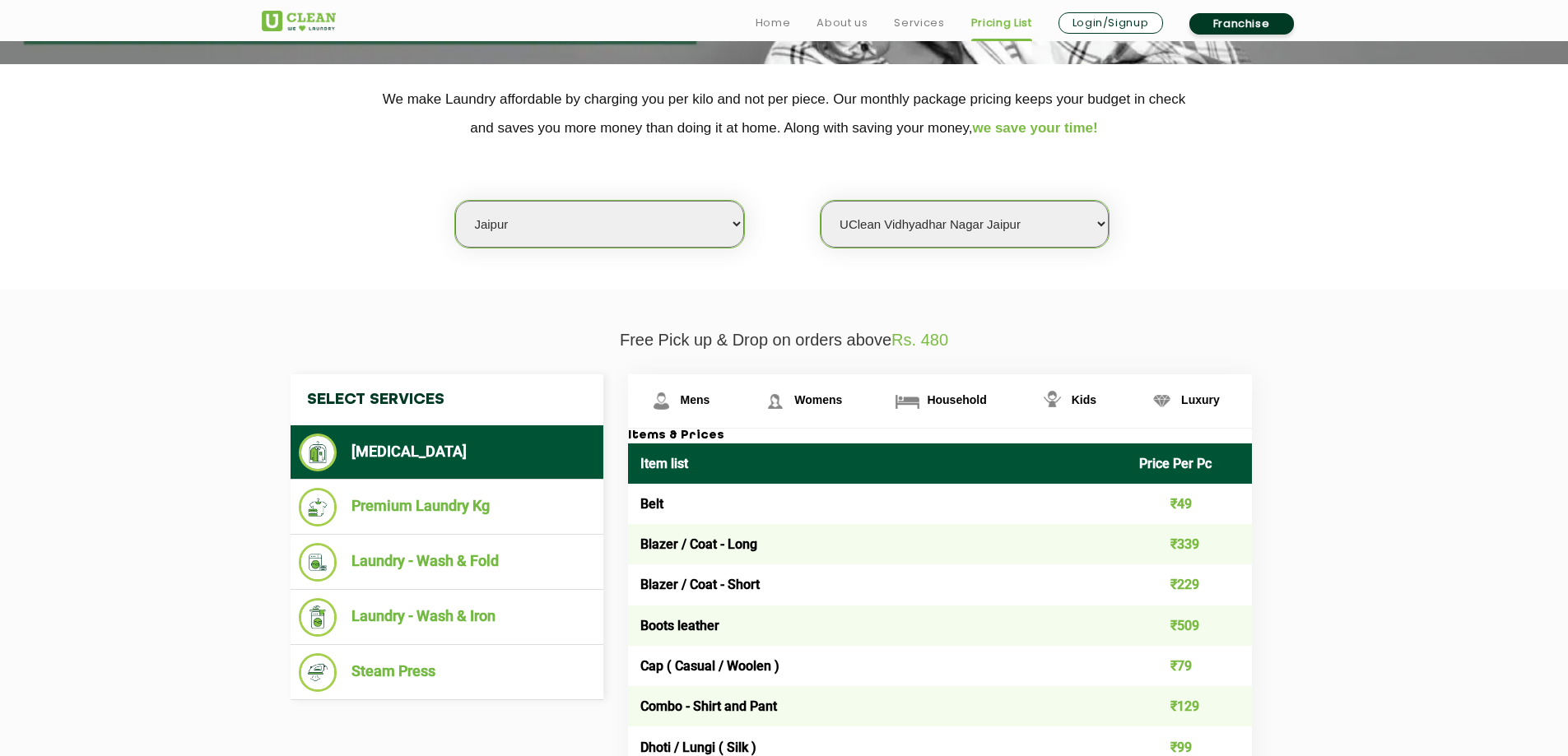
scroll to position [329, 0]
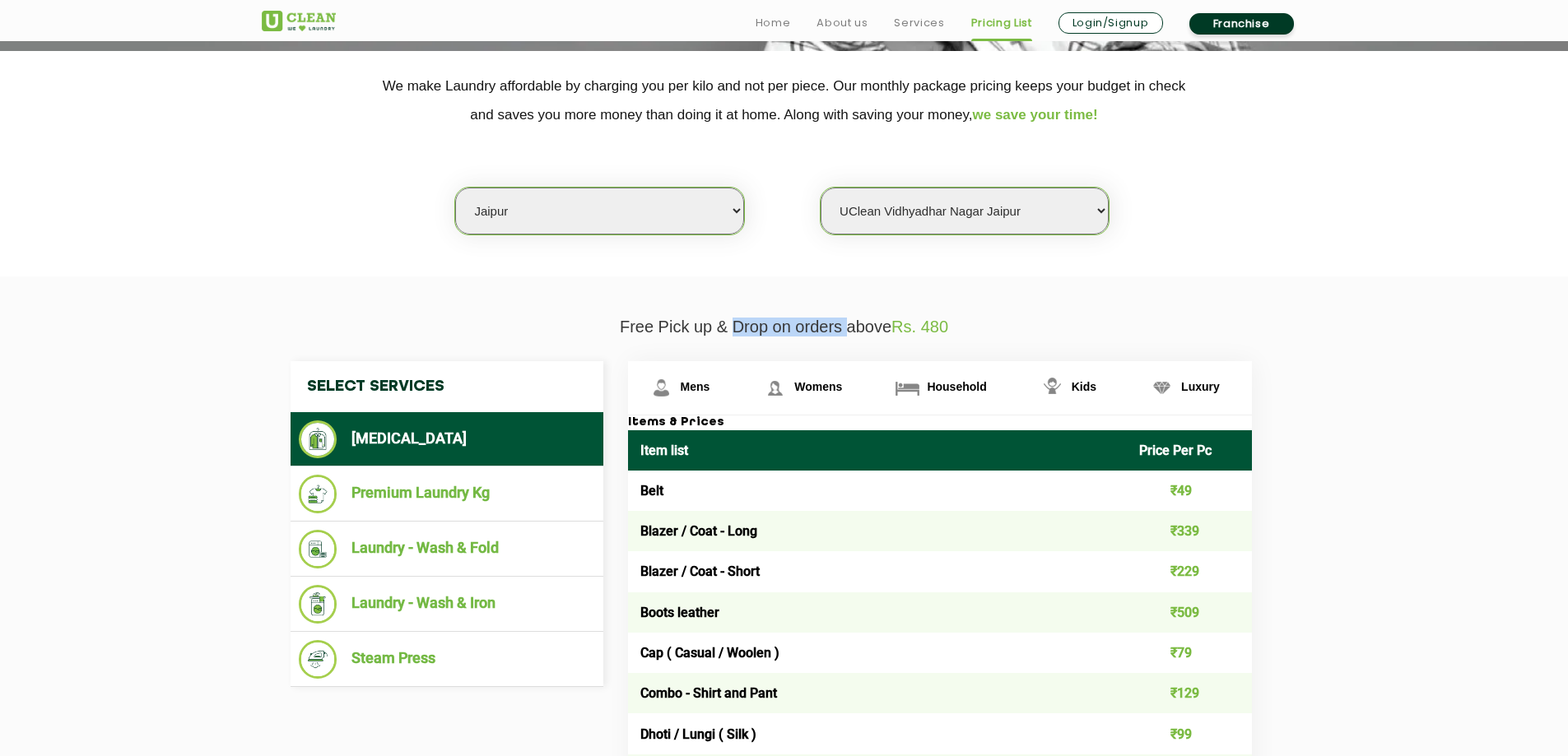
drag, startPoint x: 732, startPoint y: 326, endPoint x: 844, endPoint y: 326, distance: 112.0
click at [844, 326] on p "Free Pick up & Drop on orders above Rs. 480" at bounding box center [784, 327] width 1045 height 19
click at [699, 383] on span "Mens" at bounding box center [696, 386] width 29 height 13
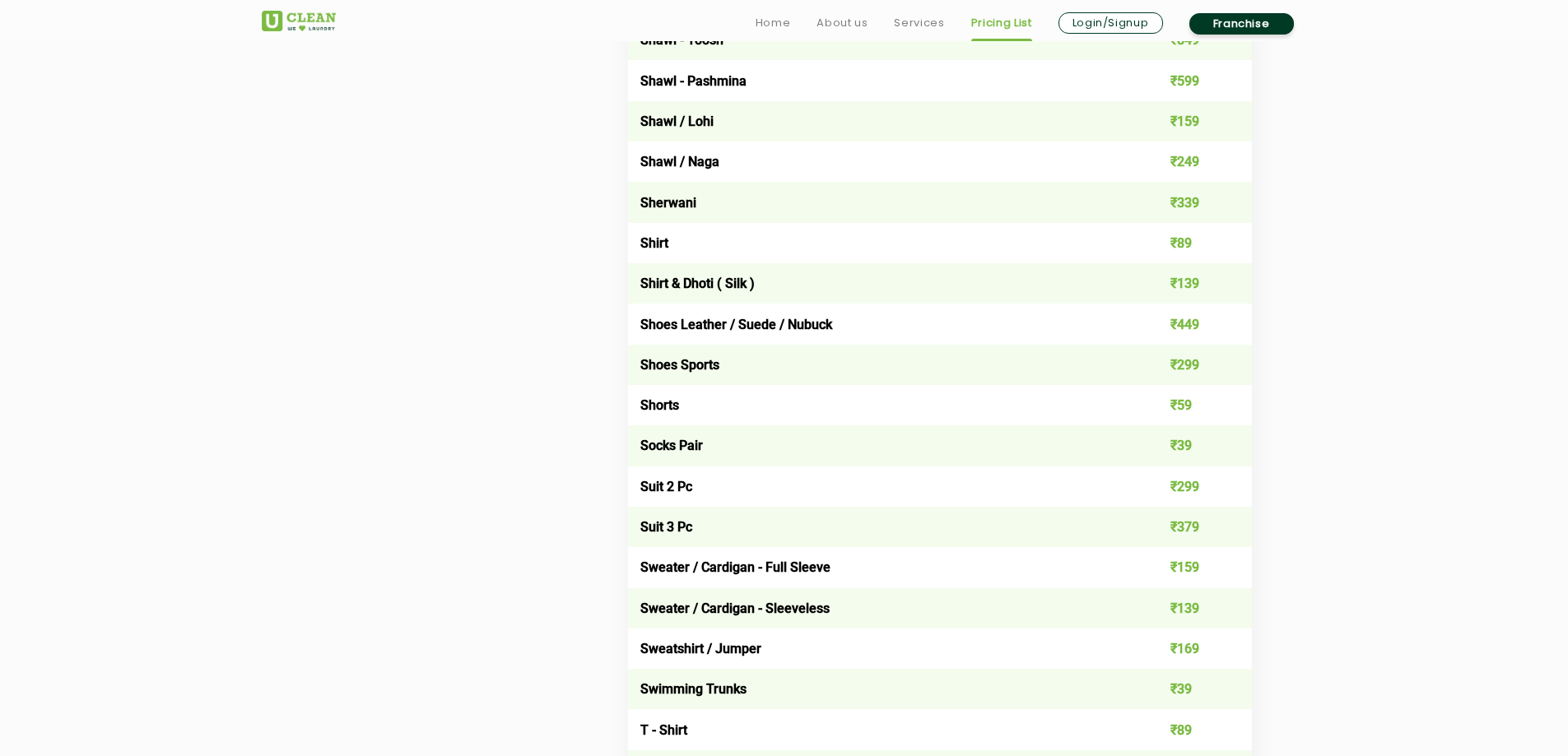
scroll to position [2304, 0]
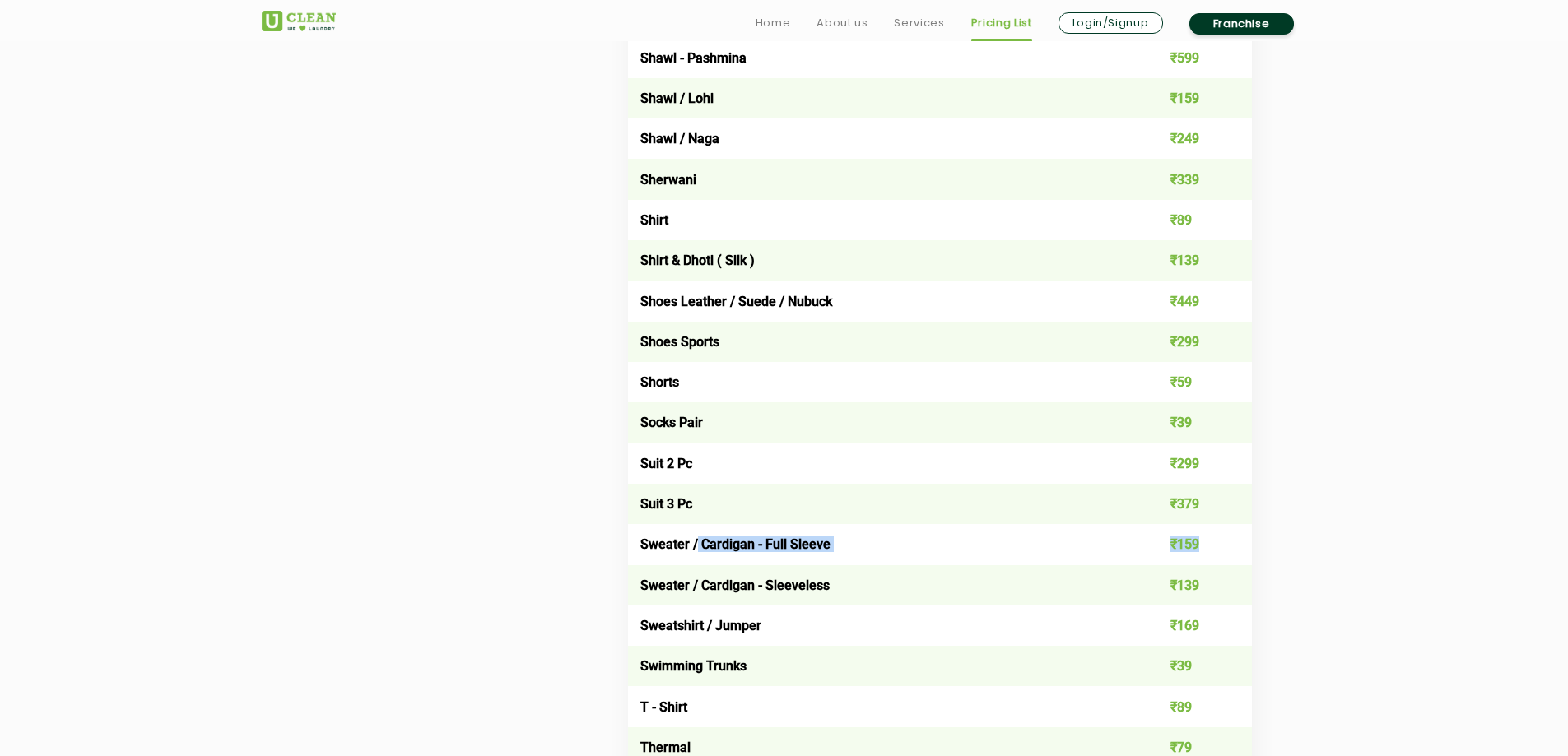
drag, startPoint x: 697, startPoint y: 539, endPoint x: 1218, endPoint y: 537, distance: 521.0
click at [1218, 537] on tr "Sweater / Cardigan - Full Sleeve ₹159" at bounding box center [940, 543] width 623 height 40
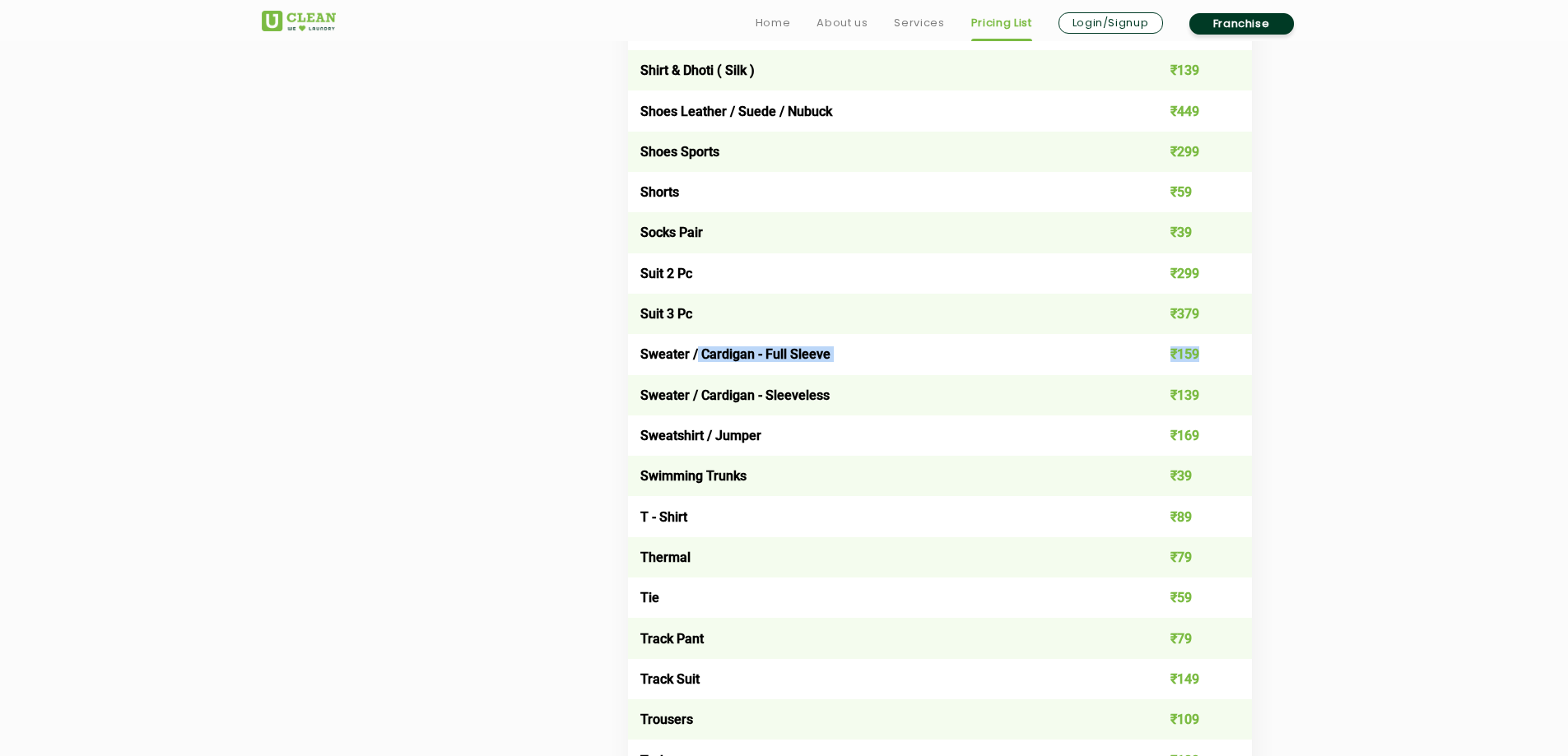
scroll to position [2551, 0]
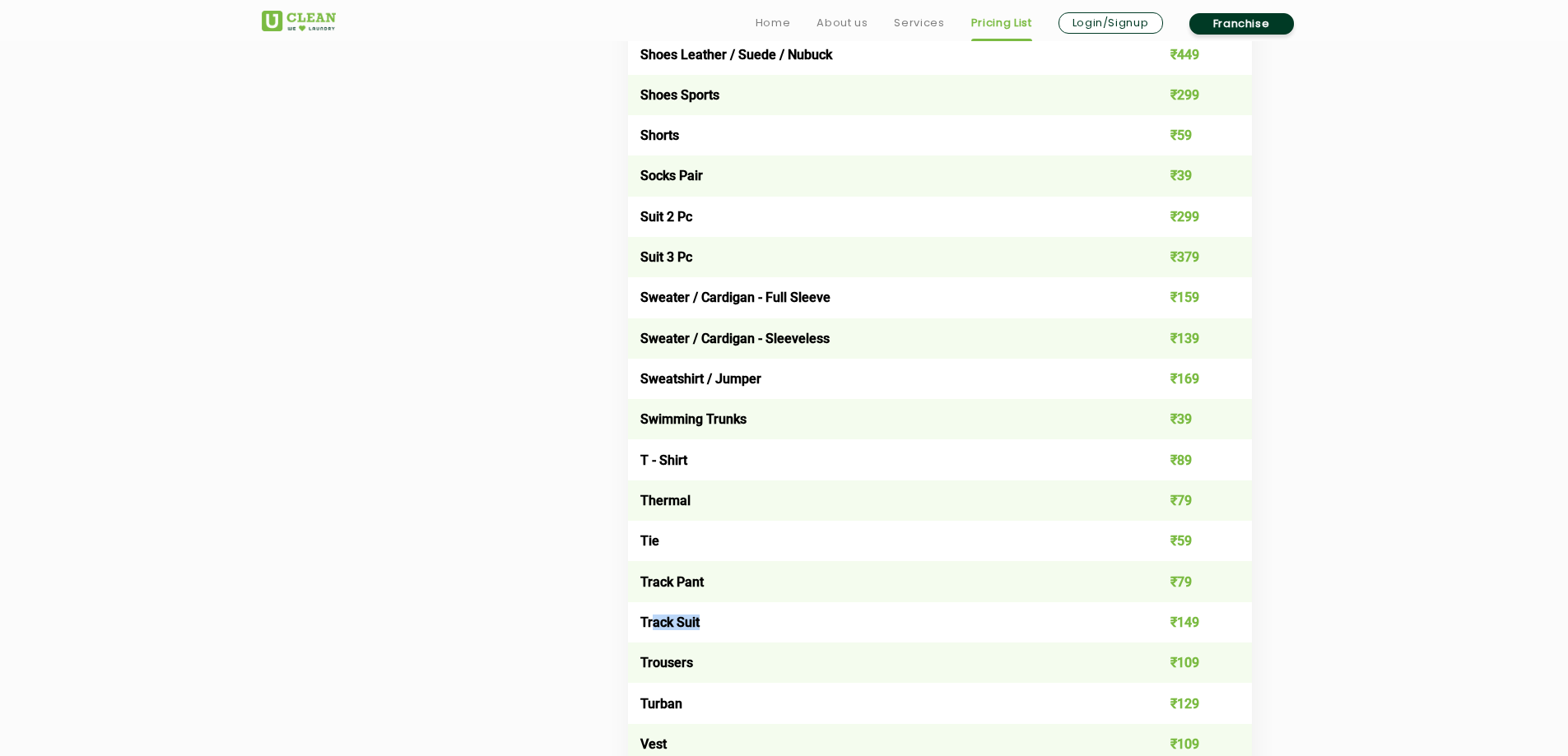
drag, startPoint x: 655, startPoint y: 620, endPoint x: 697, endPoint y: 620, distance: 42.0
click at [697, 620] on td "Track Suit" at bounding box center [878, 621] width 500 height 40
drag, startPoint x: 646, startPoint y: 580, endPoint x: 712, endPoint y: 584, distance: 66.1
click at [712, 584] on td "Track Pant" at bounding box center [878, 580] width 500 height 40
drag, startPoint x: 649, startPoint y: 662, endPoint x: 1203, endPoint y: 665, distance: 554.0
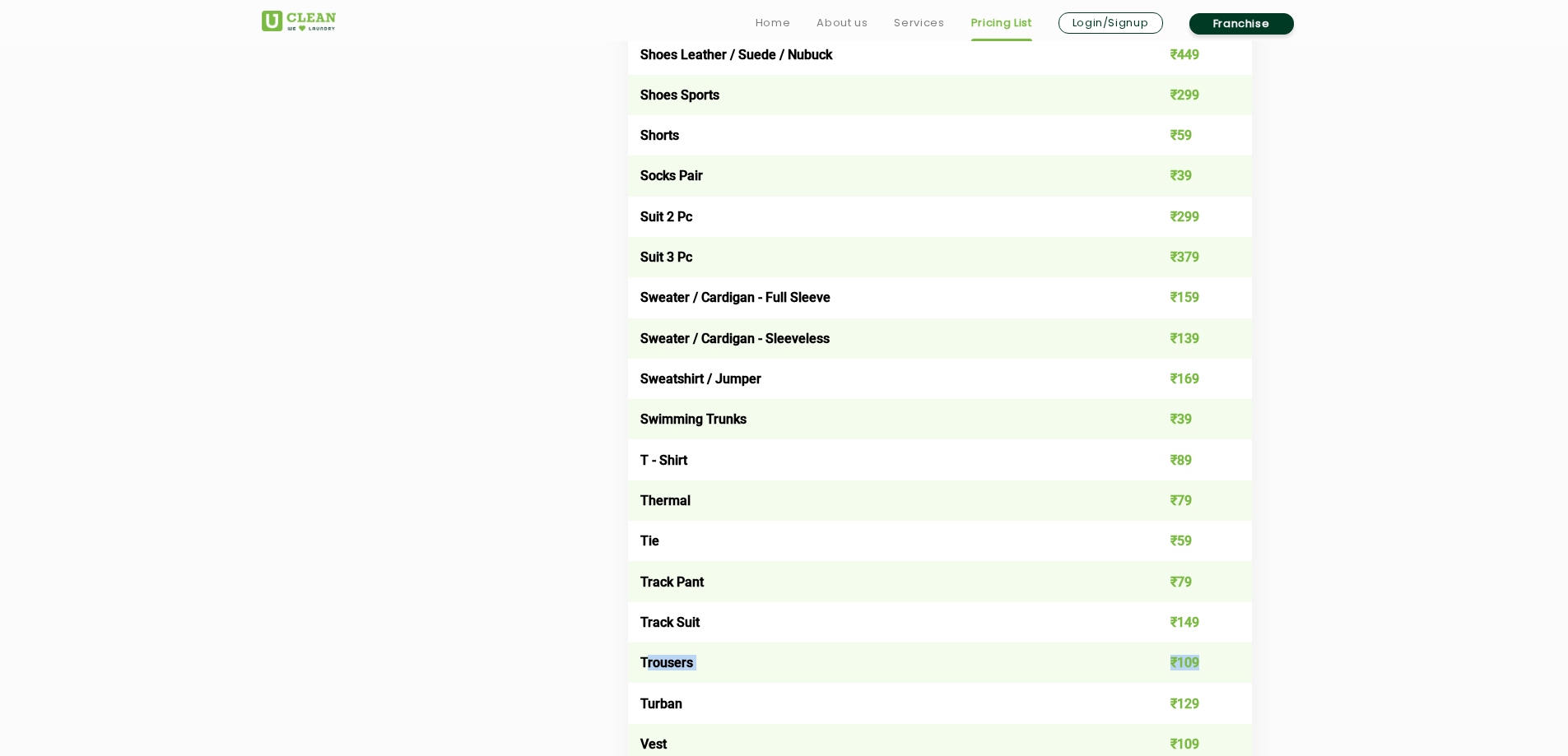
click at [1203, 665] on tr "Trousers ₹109" at bounding box center [940, 662] width 623 height 40
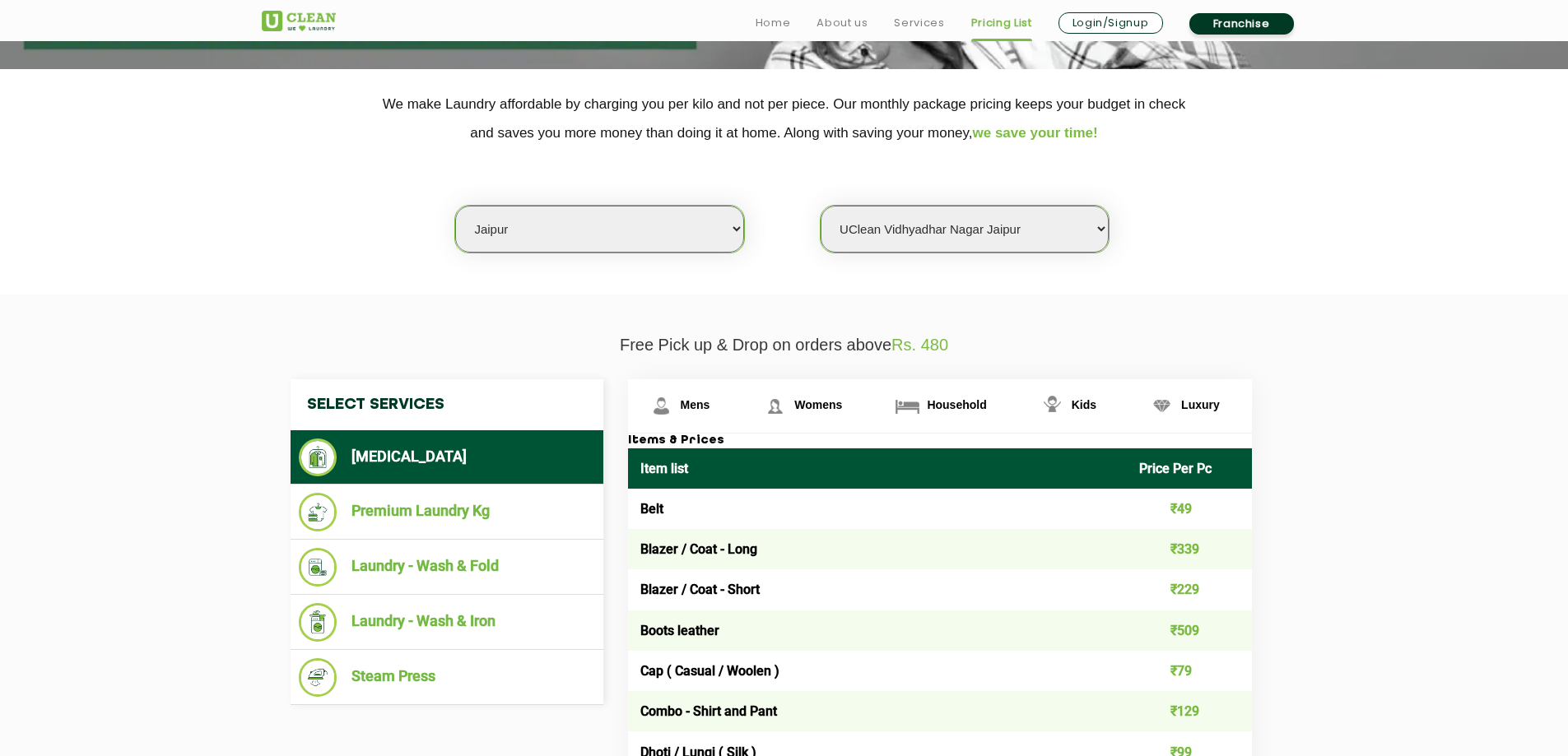
scroll to position [329, 0]
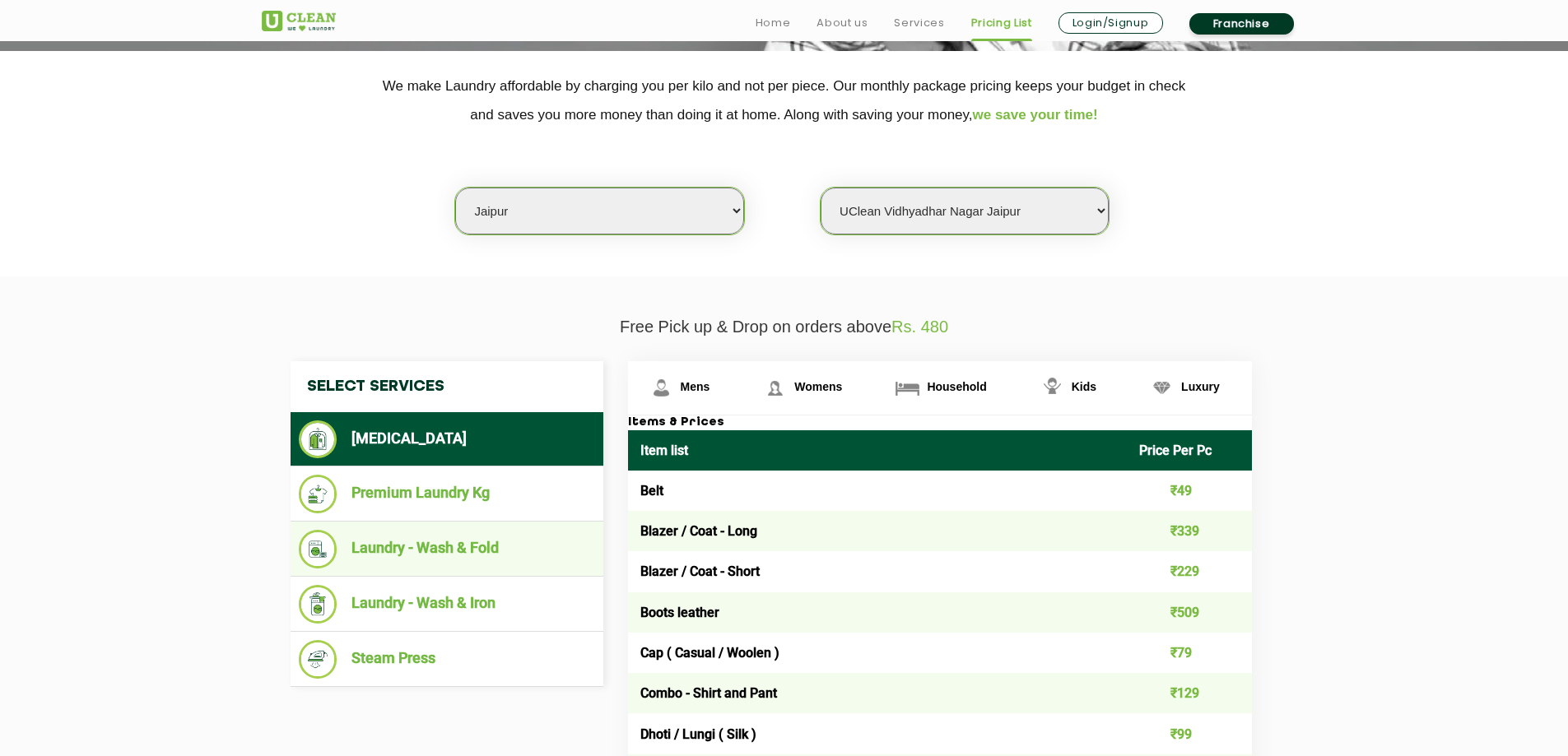
click at [438, 554] on li "Laundry - Wash & Fold" at bounding box center [447, 549] width 297 height 39
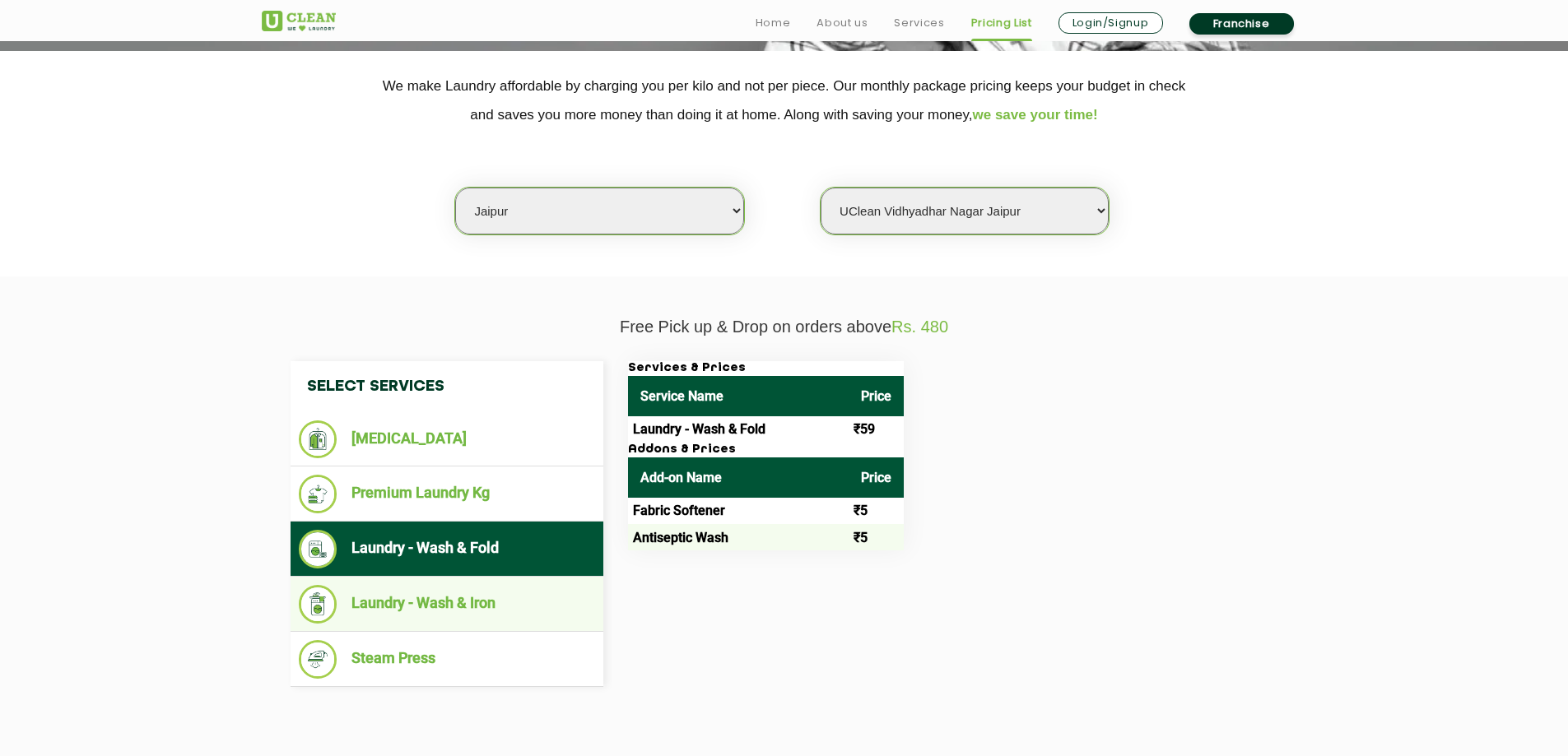
click at [416, 605] on li "Laundry - Wash & Iron" at bounding box center [447, 605] width 297 height 39
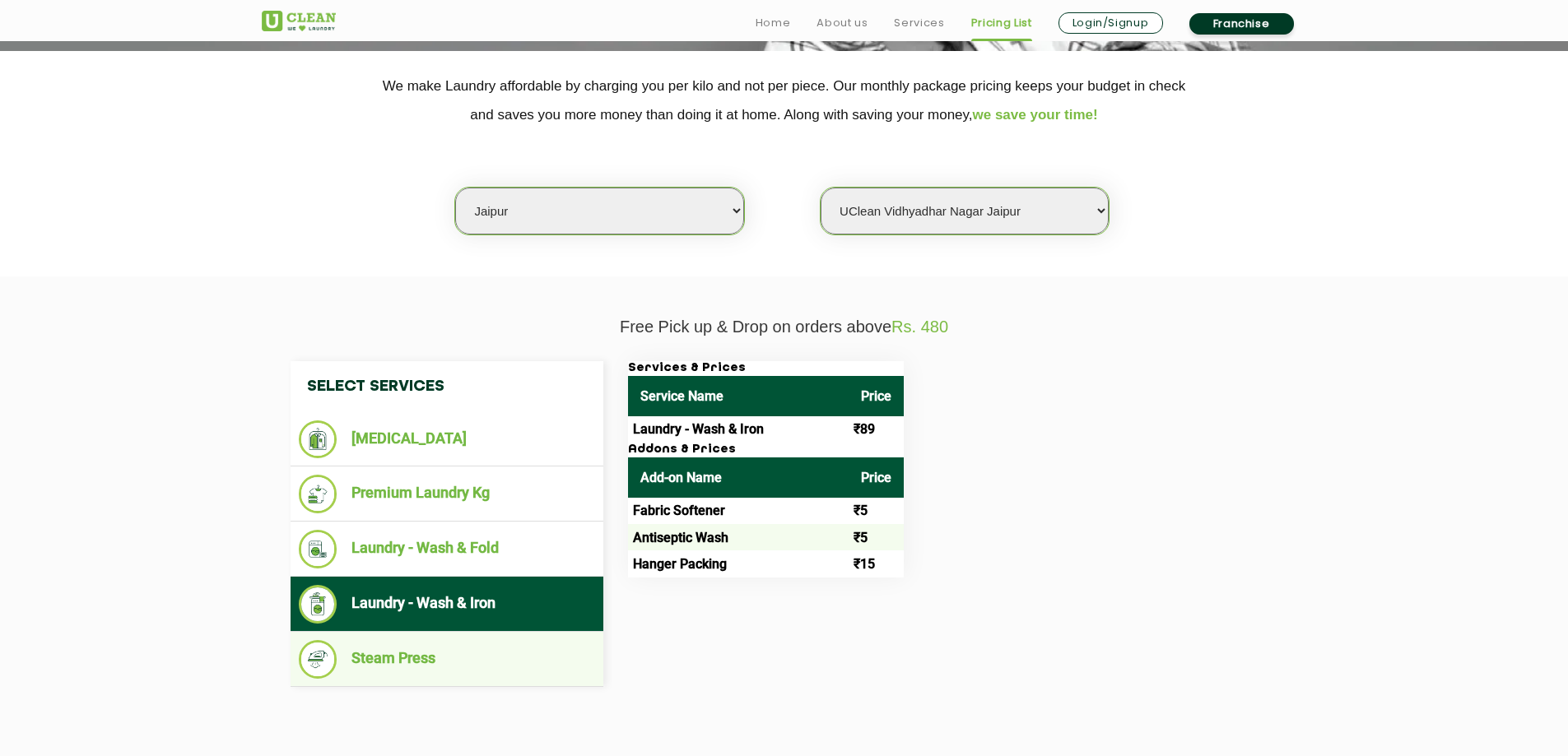
click at [375, 658] on li "Steam Press" at bounding box center [447, 659] width 297 height 39
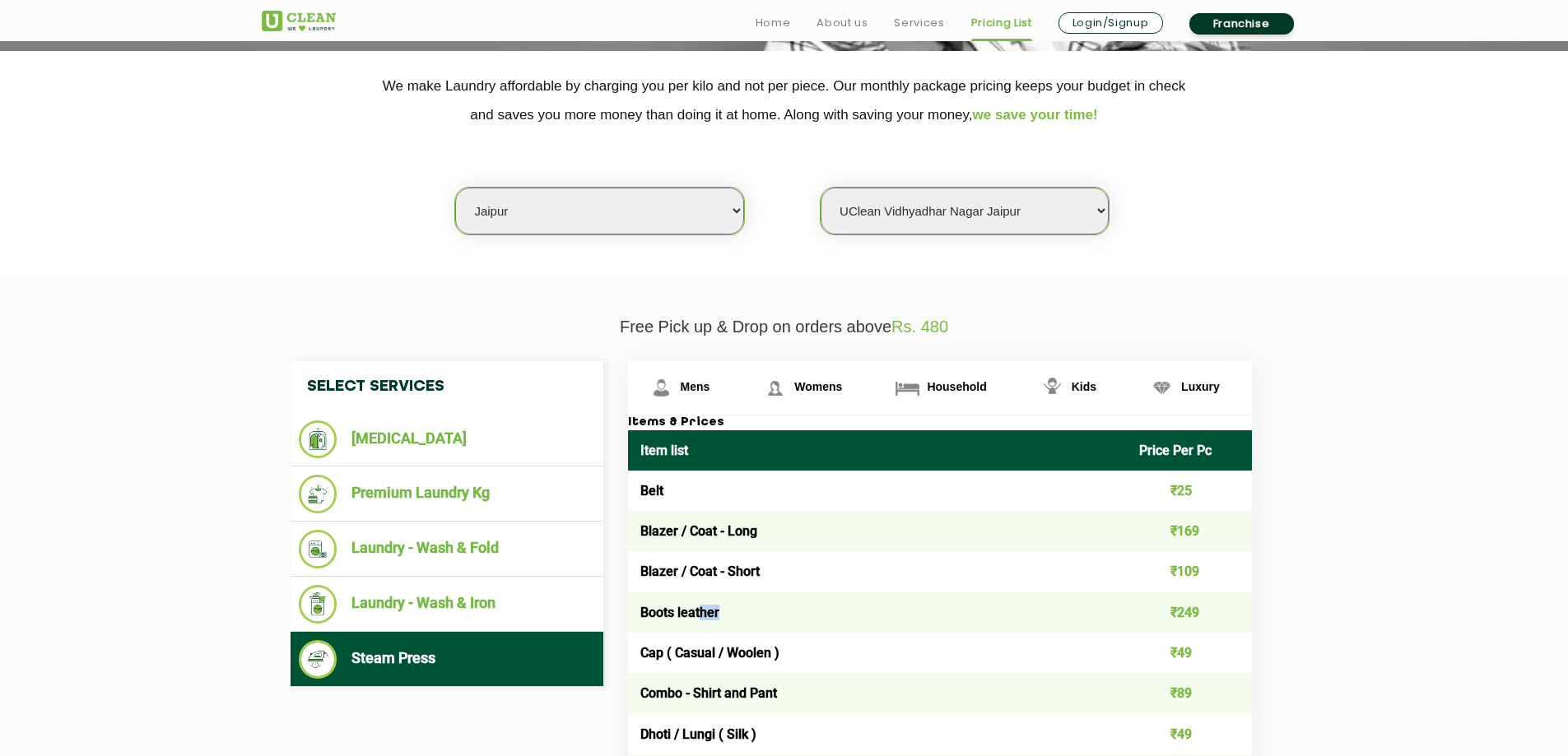
drag, startPoint x: 703, startPoint y: 611, endPoint x: 785, endPoint y: 605, distance: 82.2
click at [785, 605] on td "Boots leather" at bounding box center [878, 612] width 500 height 40
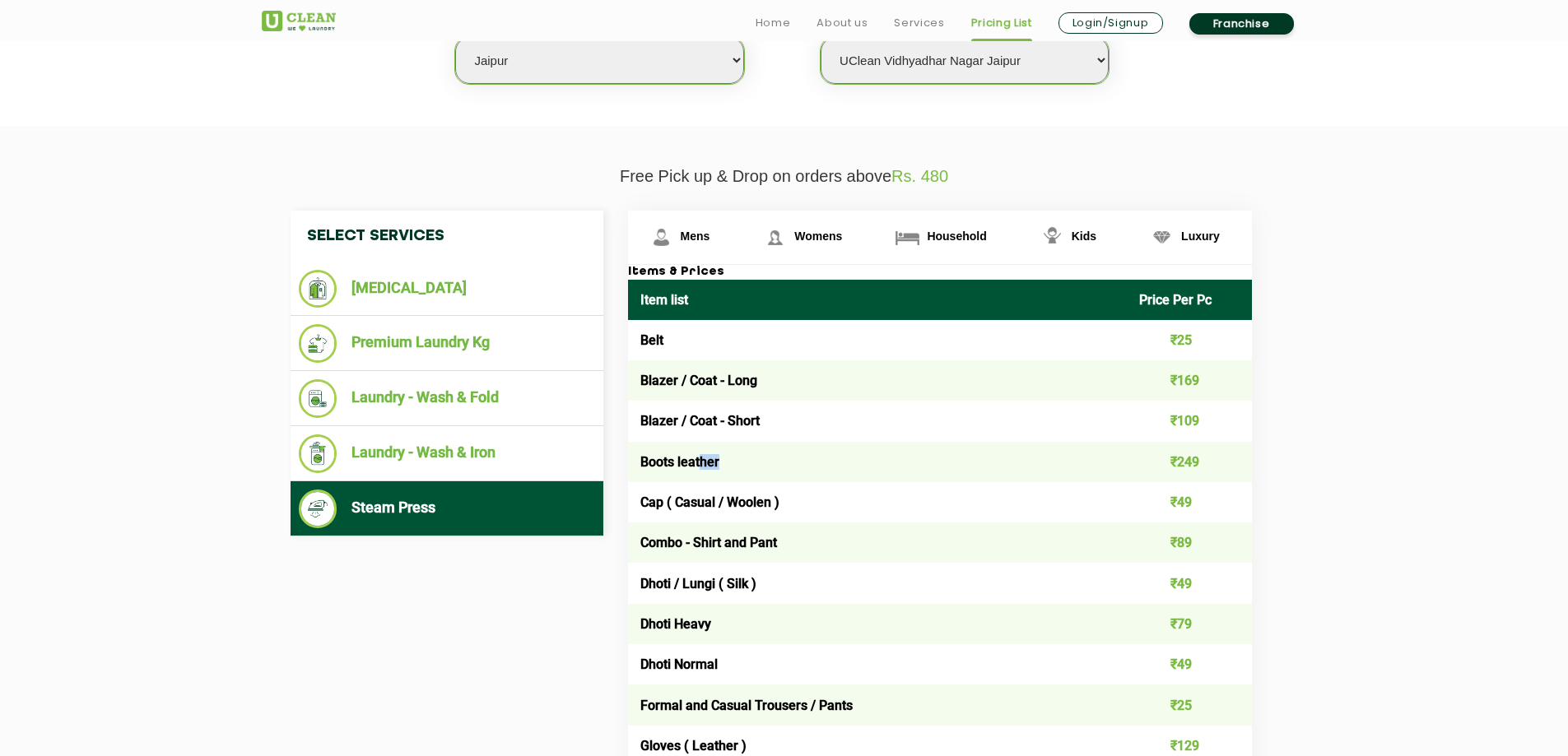
scroll to position [494, 0]
